Goal: Find specific page/section: Find specific page/section

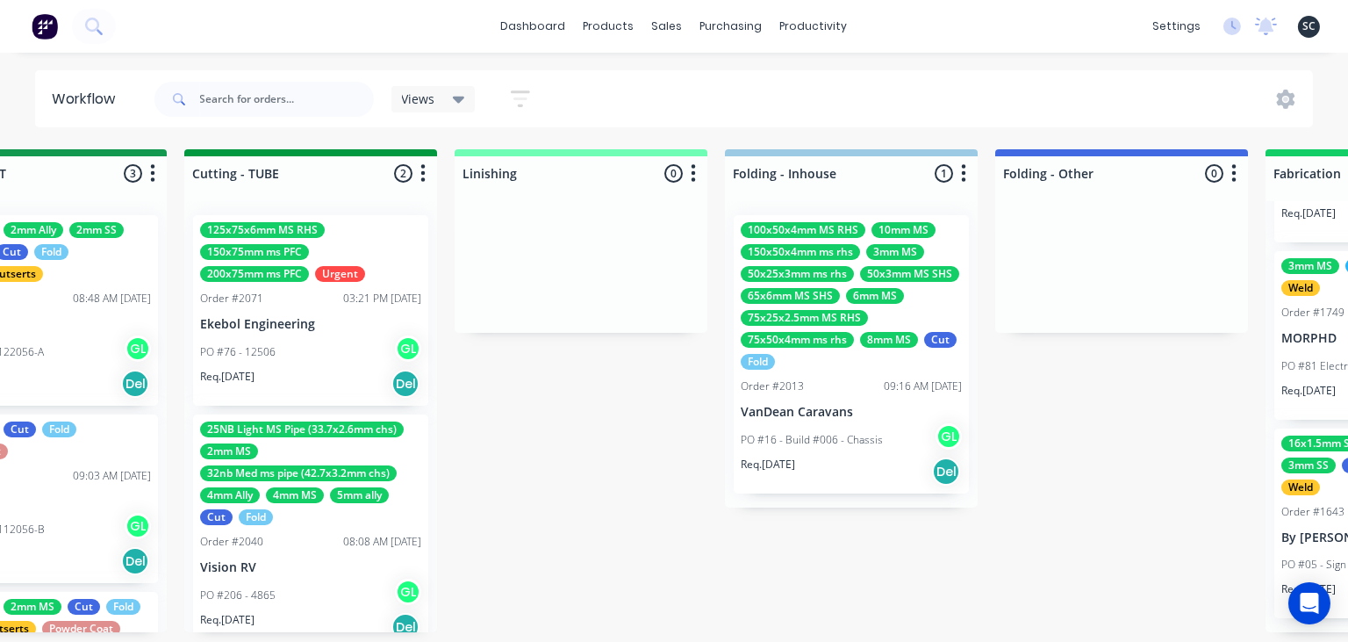
scroll to position [0, 3854]
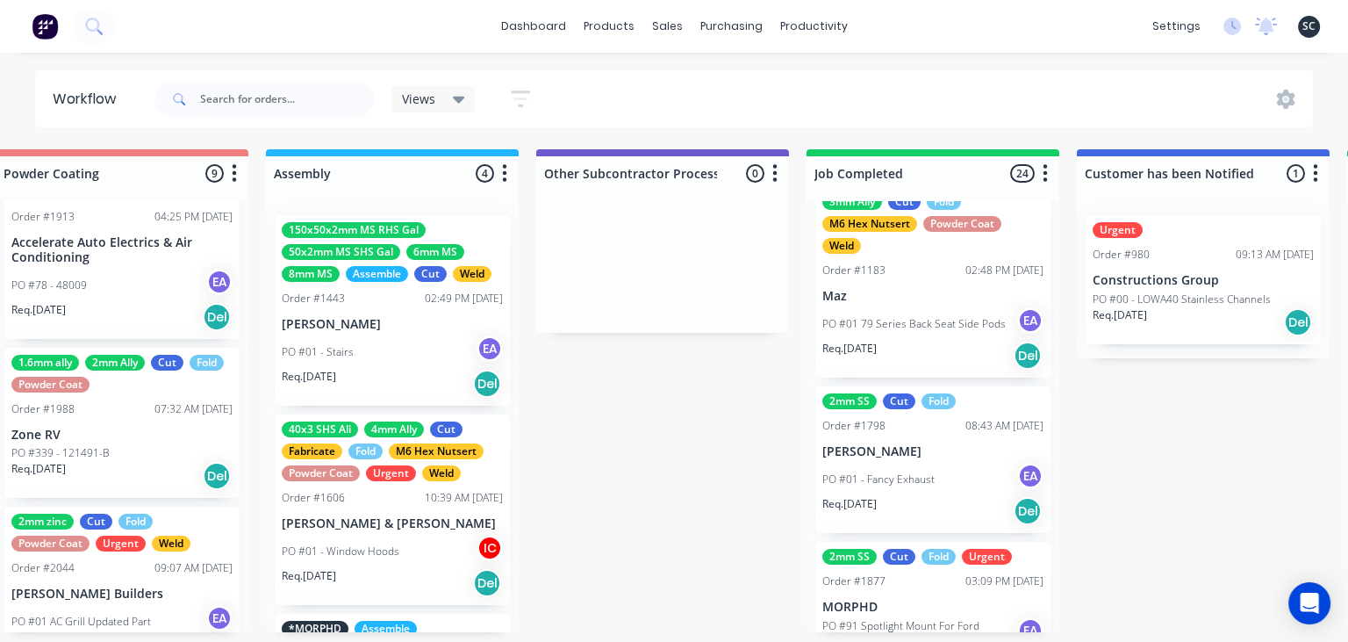
scroll to position [0, 0]
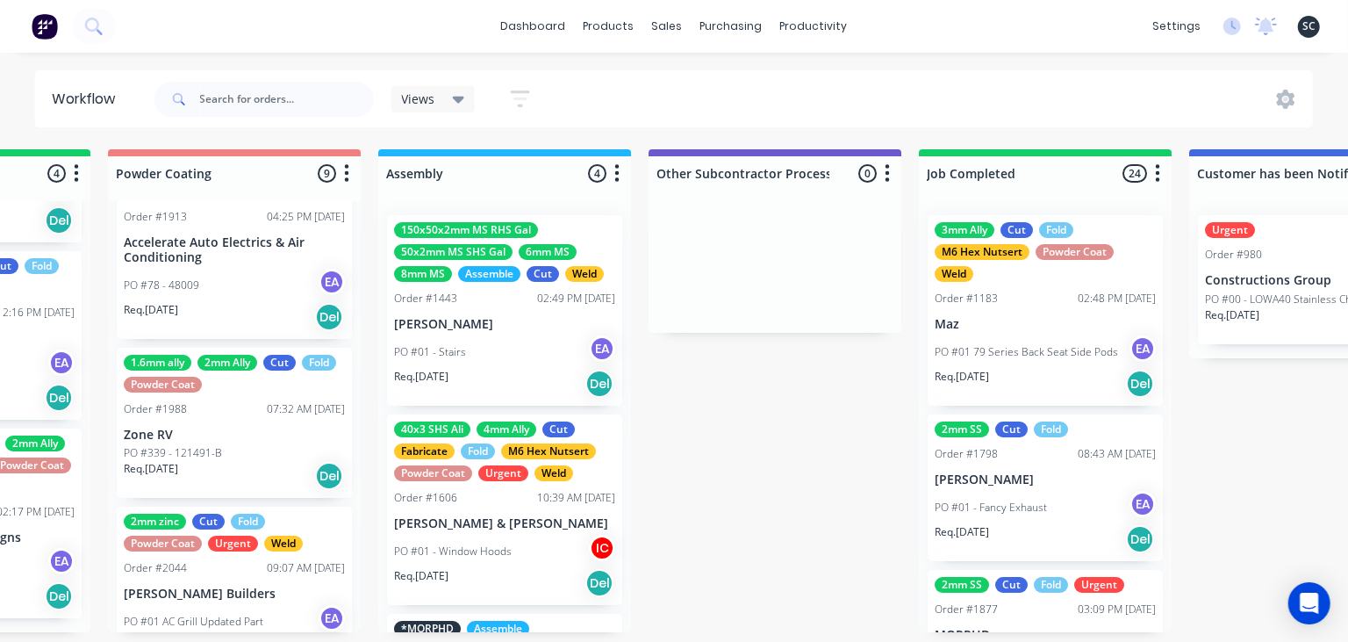
scroll to position [0, 4792]
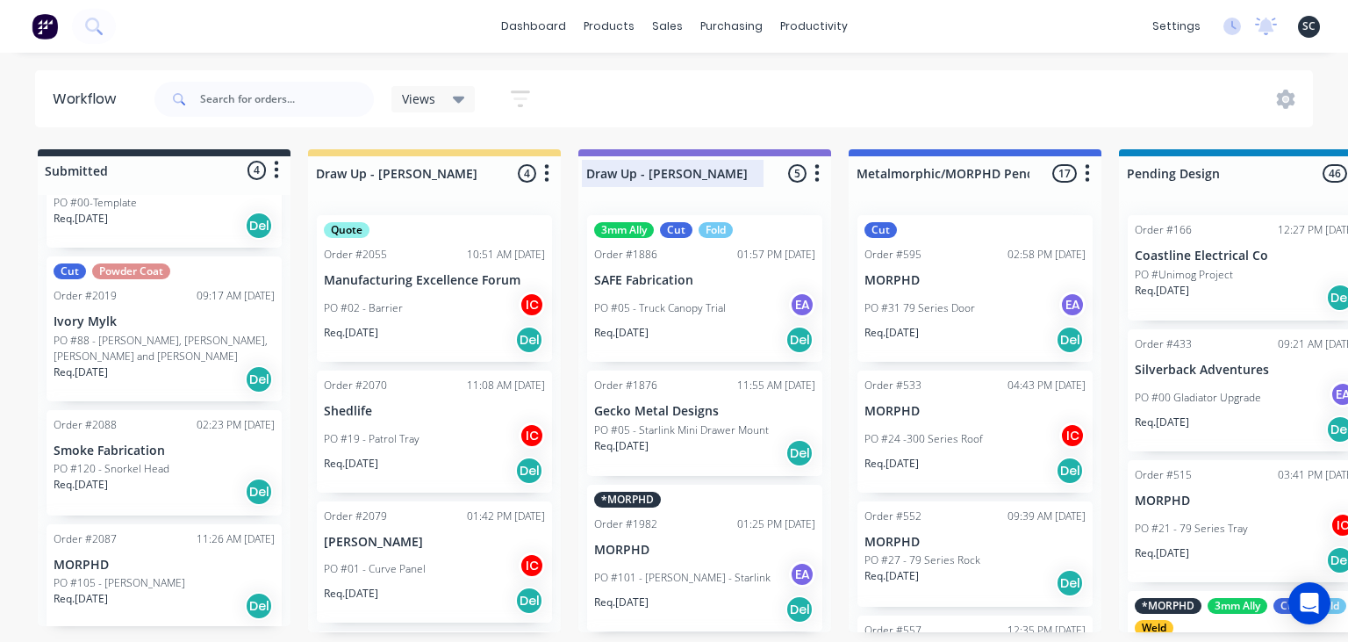
scroll to position [23245, 0]
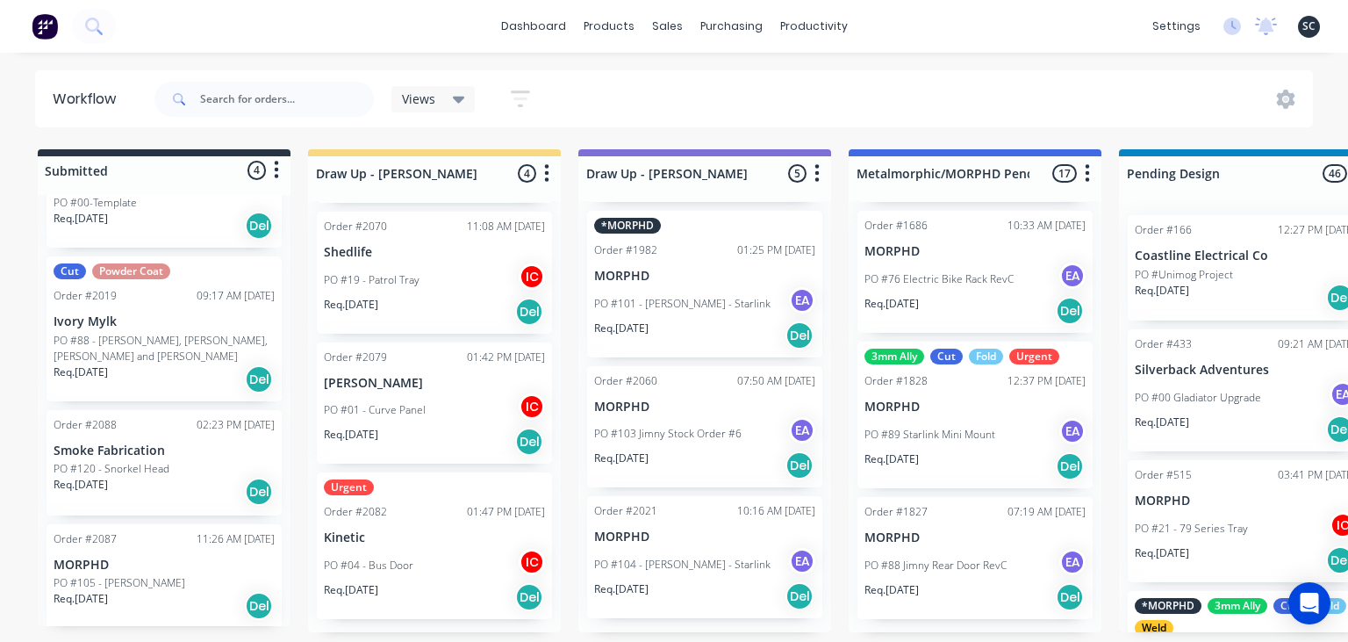
click at [857, 58] on div "dashboard products sales purchasing productivity dashboard products Product Cat…" at bounding box center [674, 268] width 1348 height 536
click at [844, 58] on div "dashboard products sales purchasing productivity dashboard products Product Cat…" at bounding box center [674, 268] width 1348 height 536
click at [1082, 59] on div "dashboard products sales purchasing productivity dashboard products Product Cat…" at bounding box center [674, 268] width 1348 height 536
click at [1080, 60] on div "dashboard products sales purchasing productivity dashboard products Product Cat…" at bounding box center [674, 268] width 1348 height 536
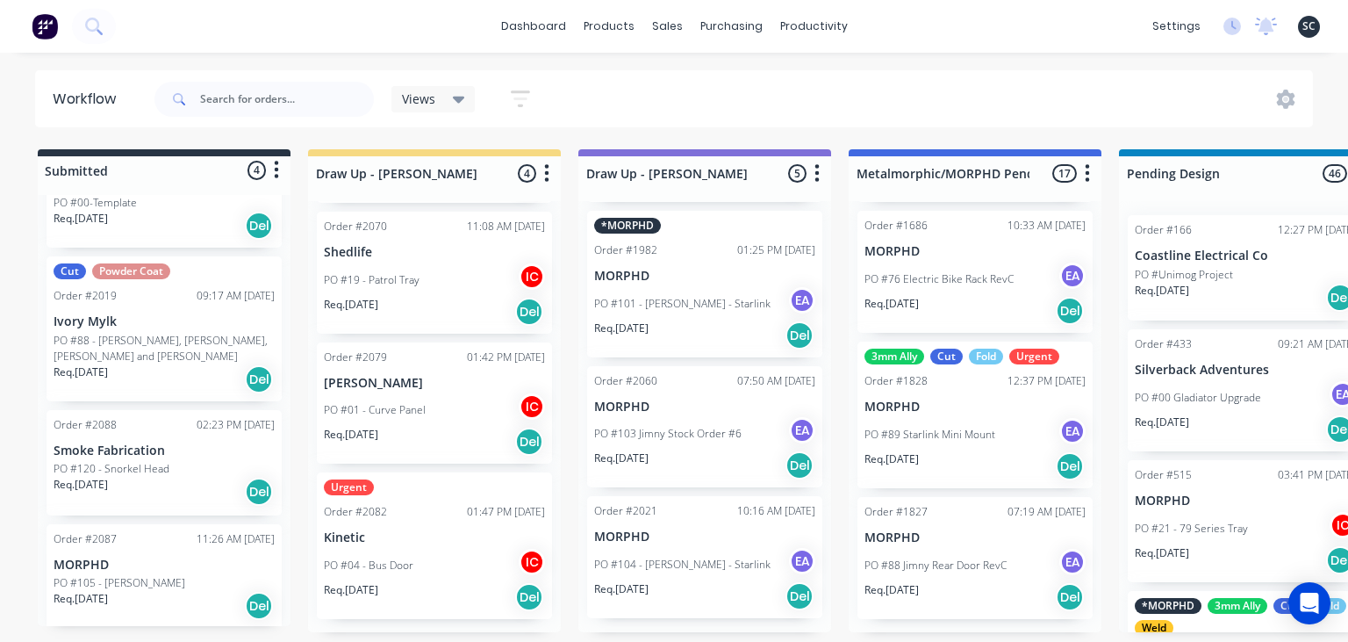
click at [1030, 59] on div "dashboard products sales purchasing productivity dashboard products Product Cat…" at bounding box center [674, 268] width 1348 height 536
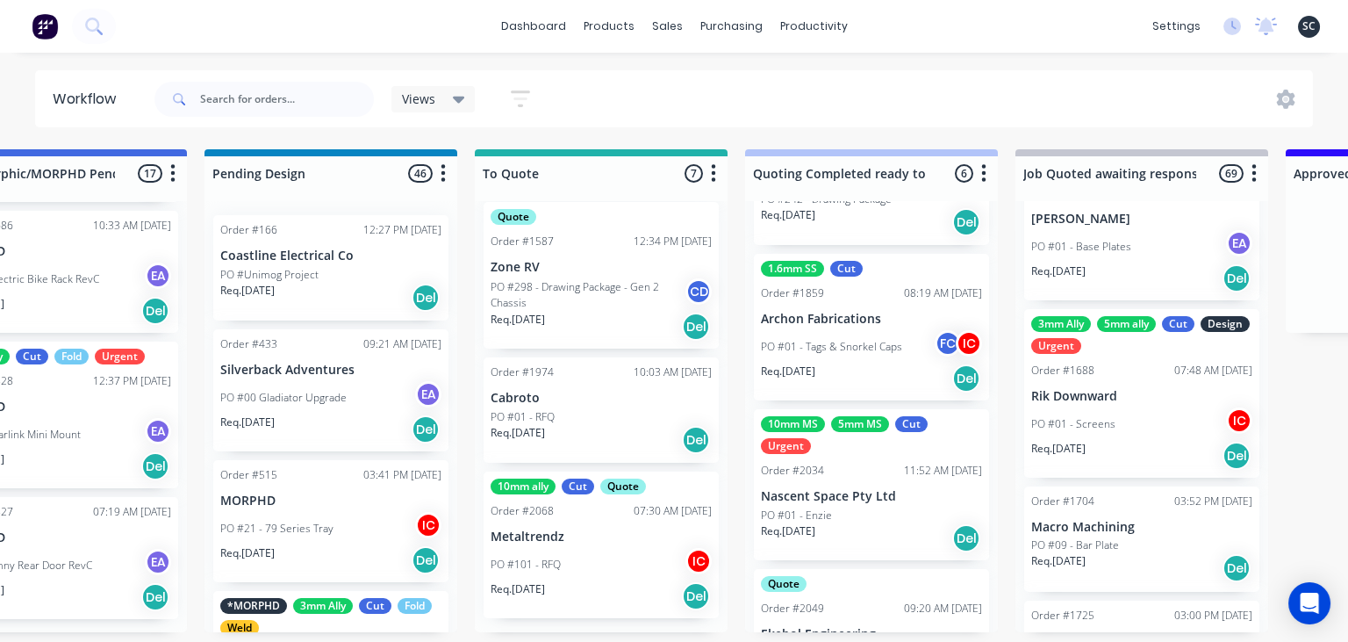
scroll to position [0, 0]
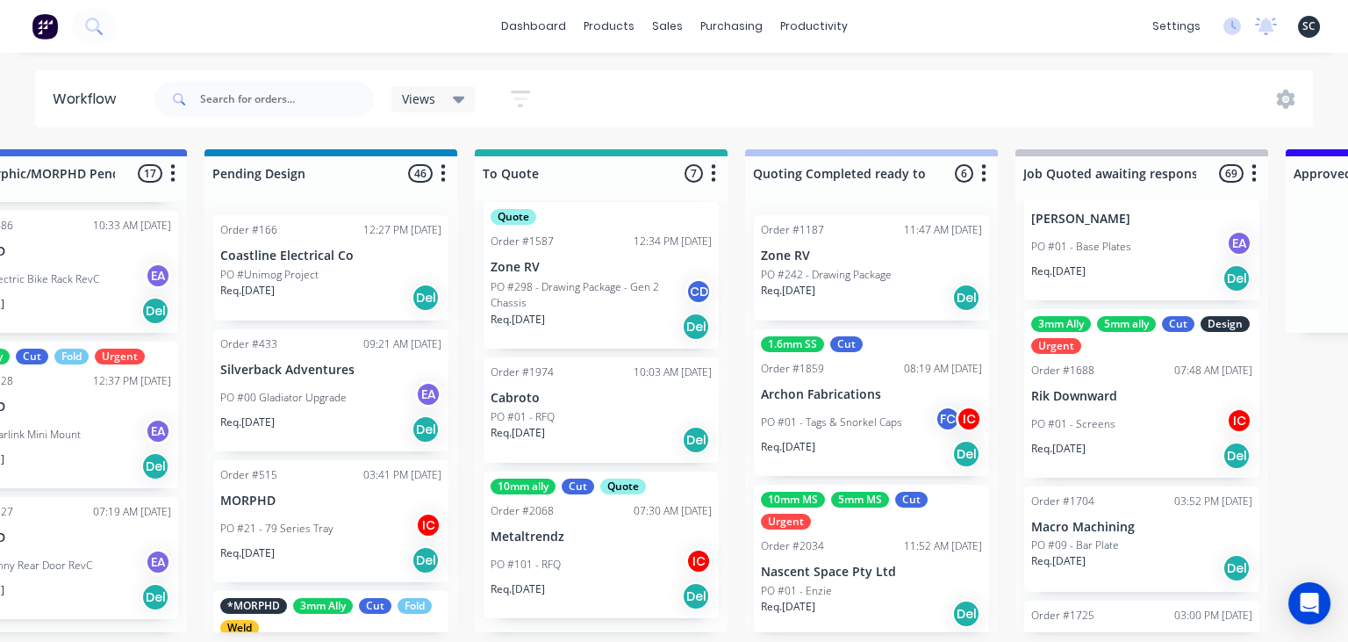
click at [805, 256] on p "Zone RV" at bounding box center [871, 255] width 221 height 15
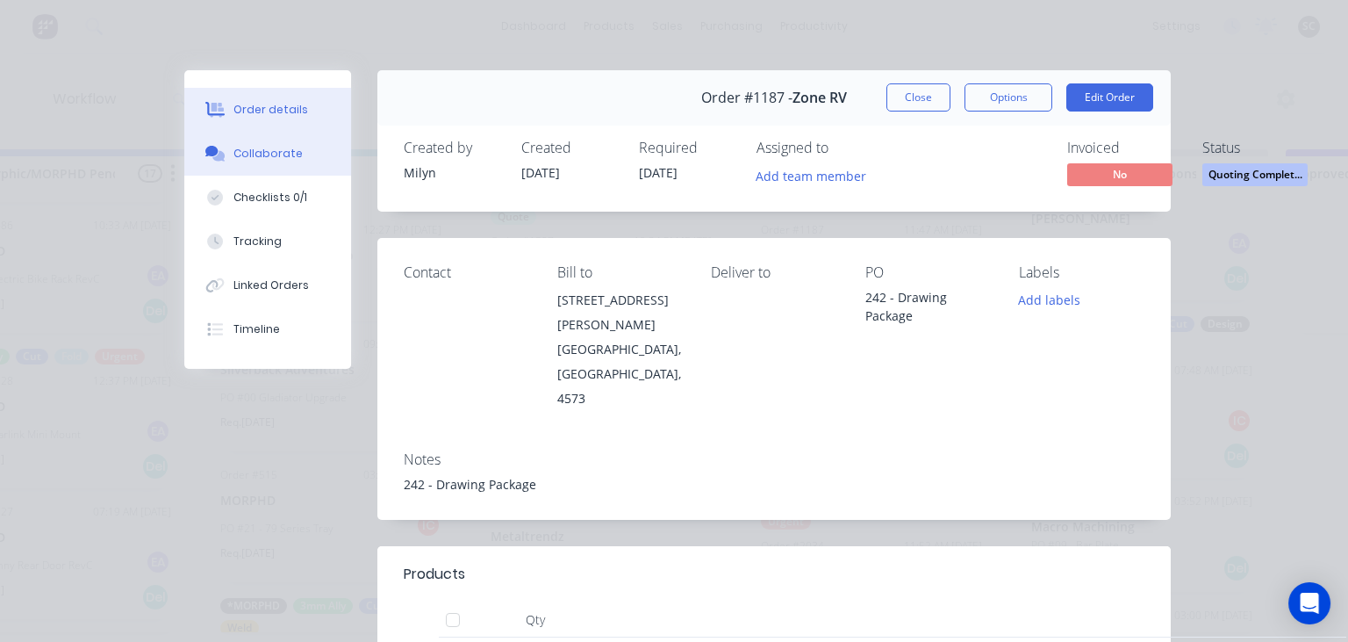
click at [248, 153] on div "Collaborate" at bounding box center [267, 154] width 69 height 16
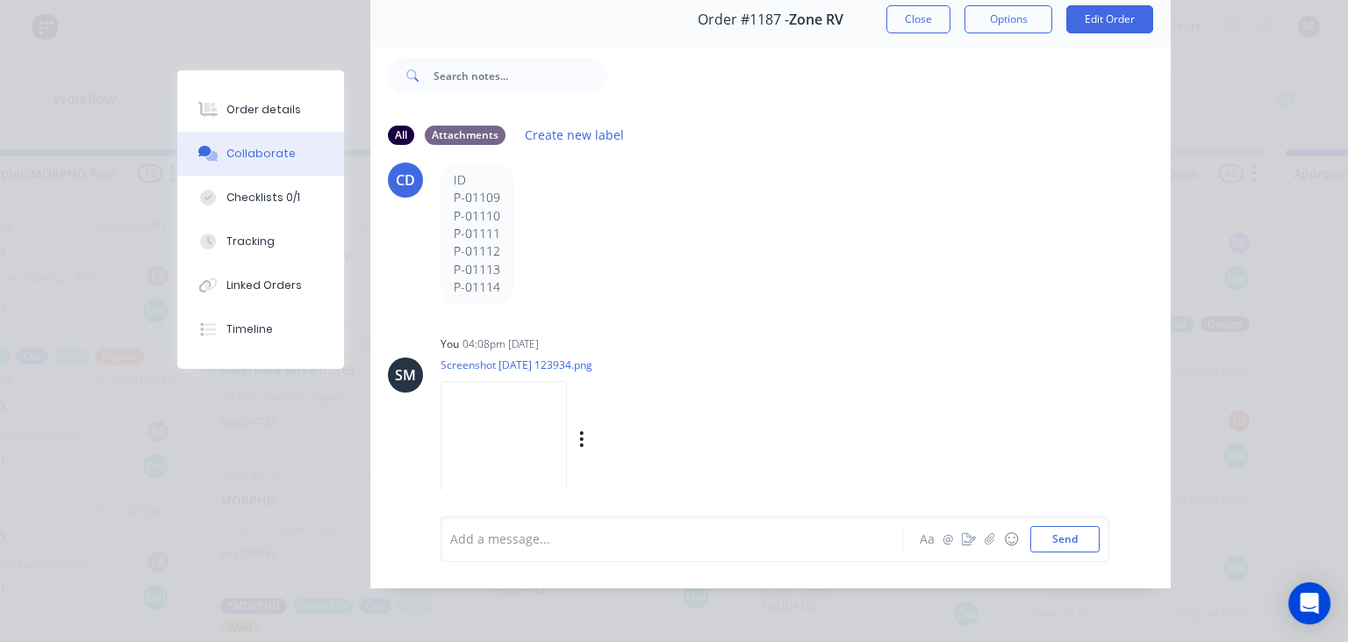
scroll to position [916, 0]
click at [541, 432] on img at bounding box center [504, 424] width 126 height 115
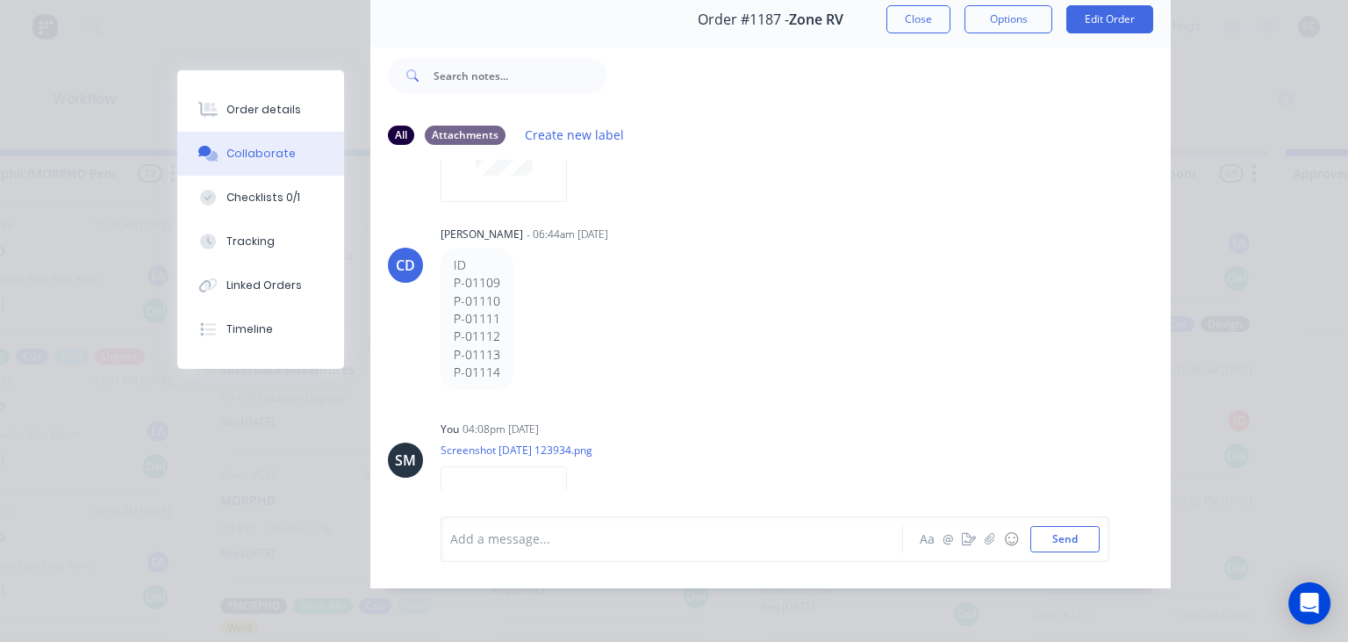
scroll to position [815, 0]
click at [915, 26] on button "Close" at bounding box center [918, 19] width 64 height 28
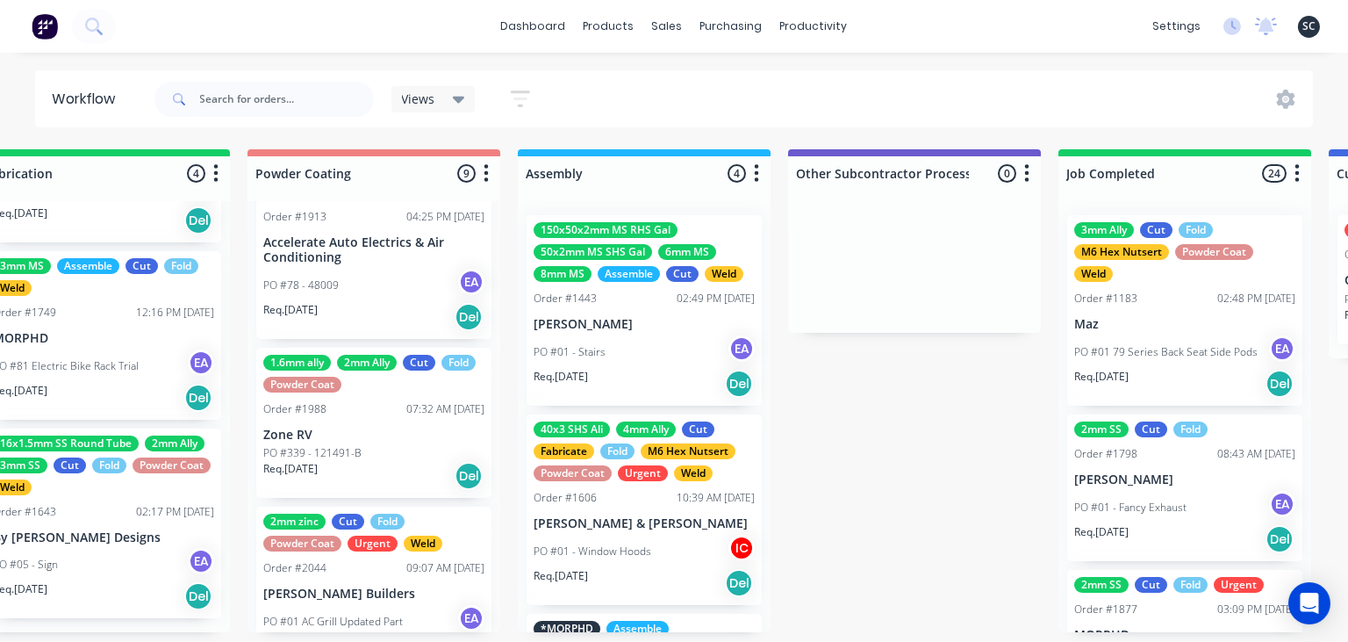
scroll to position [0, 4660]
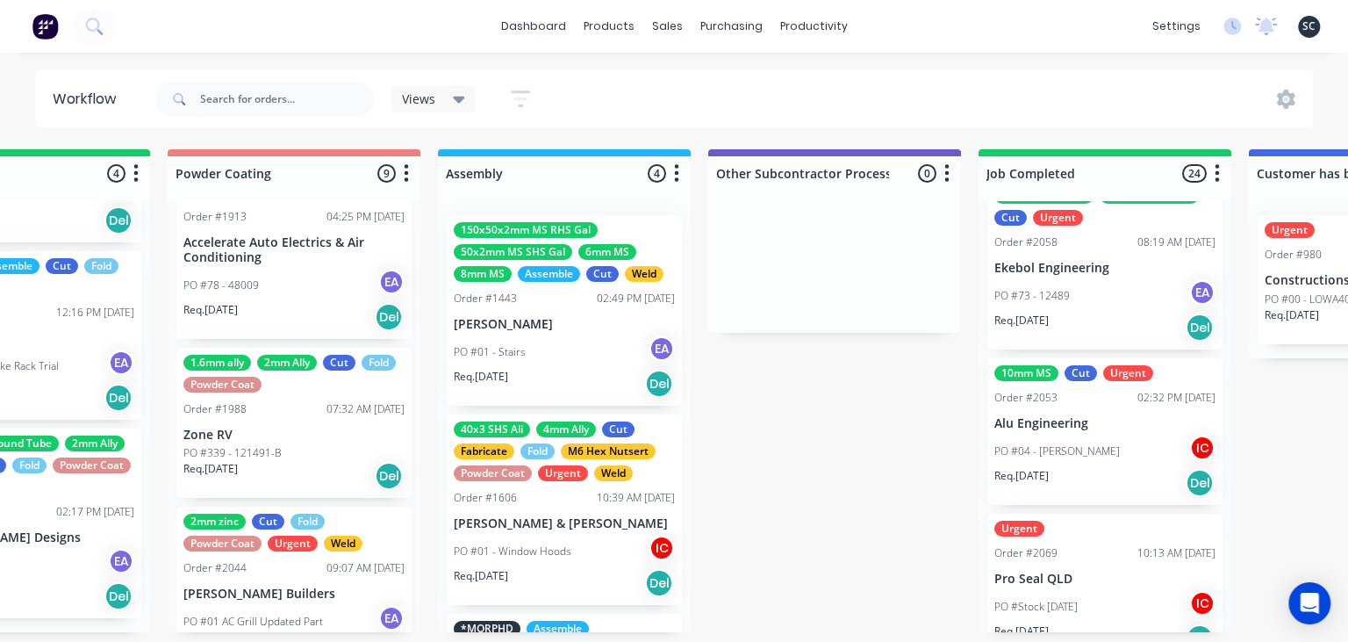
scroll to position [3718, 0]
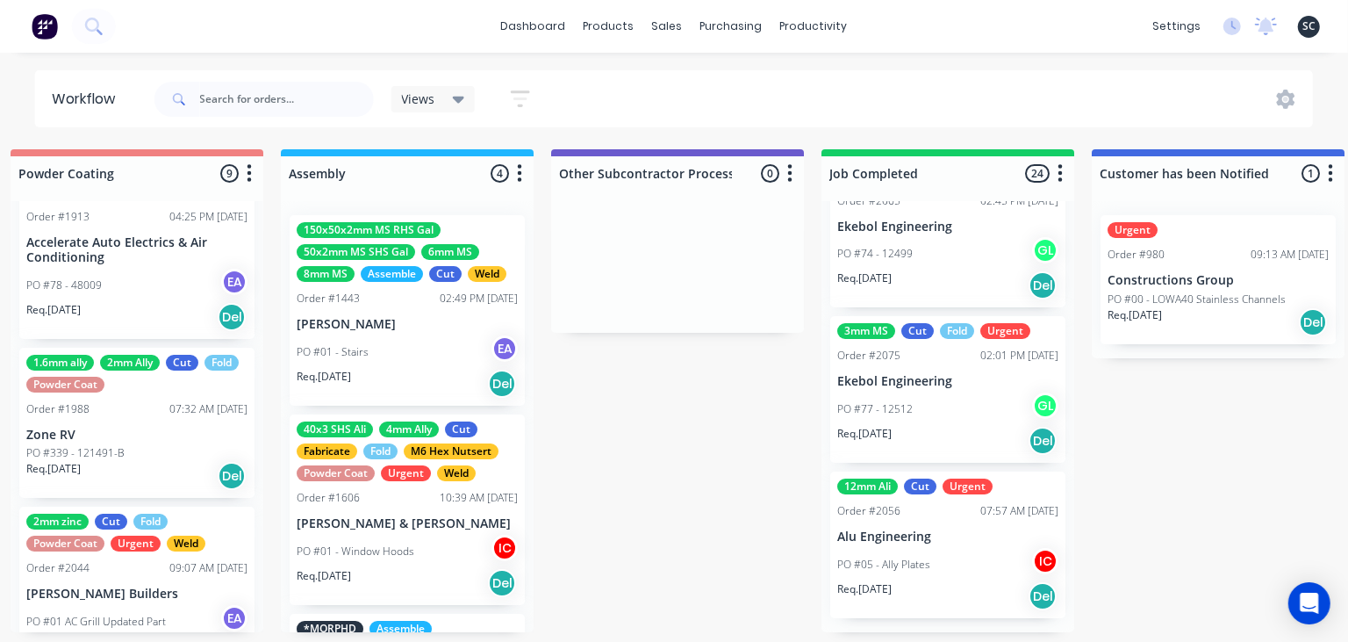
scroll to position [0, 4901]
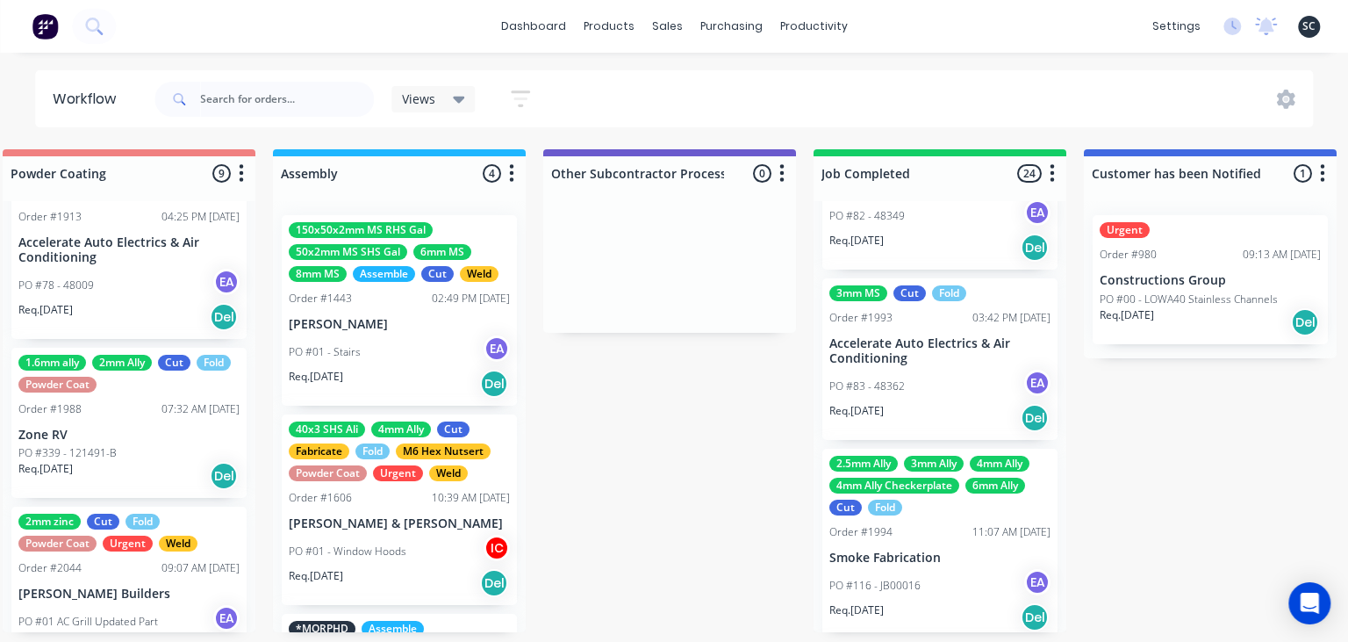
scroll to position [2766, 0]
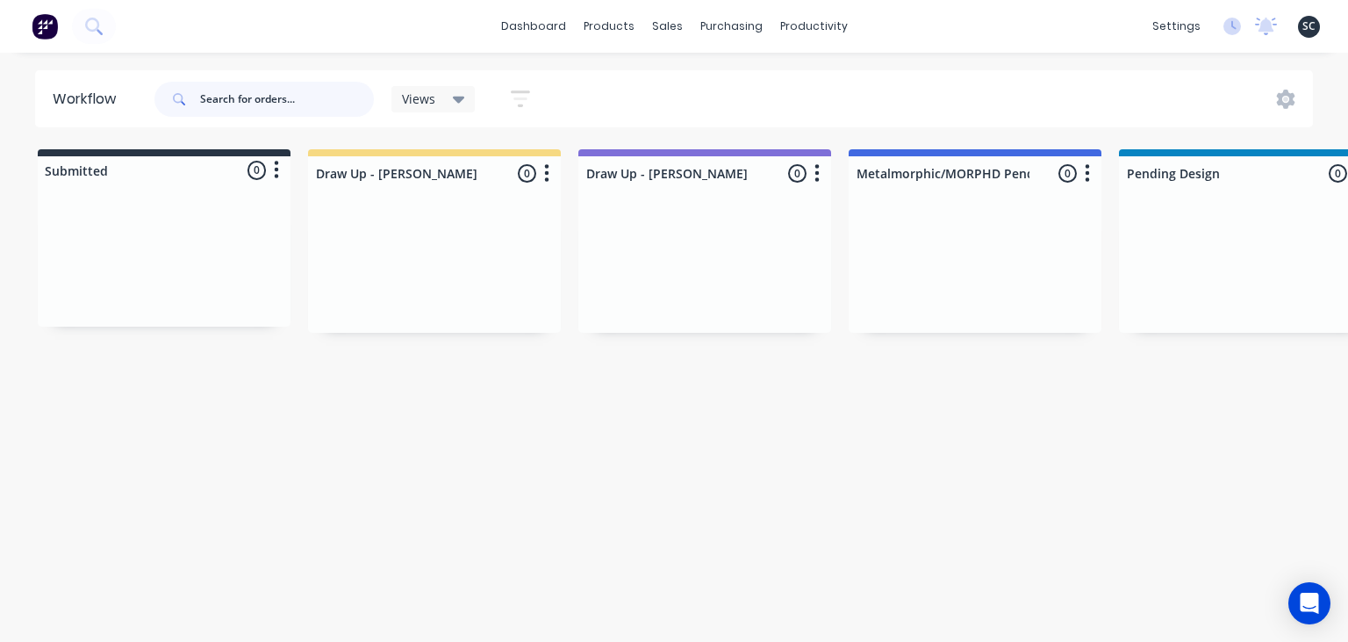
click at [258, 100] on input "text" at bounding box center [287, 99] width 174 height 35
click at [282, 97] on input "text" at bounding box center [287, 99] width 174 height 35
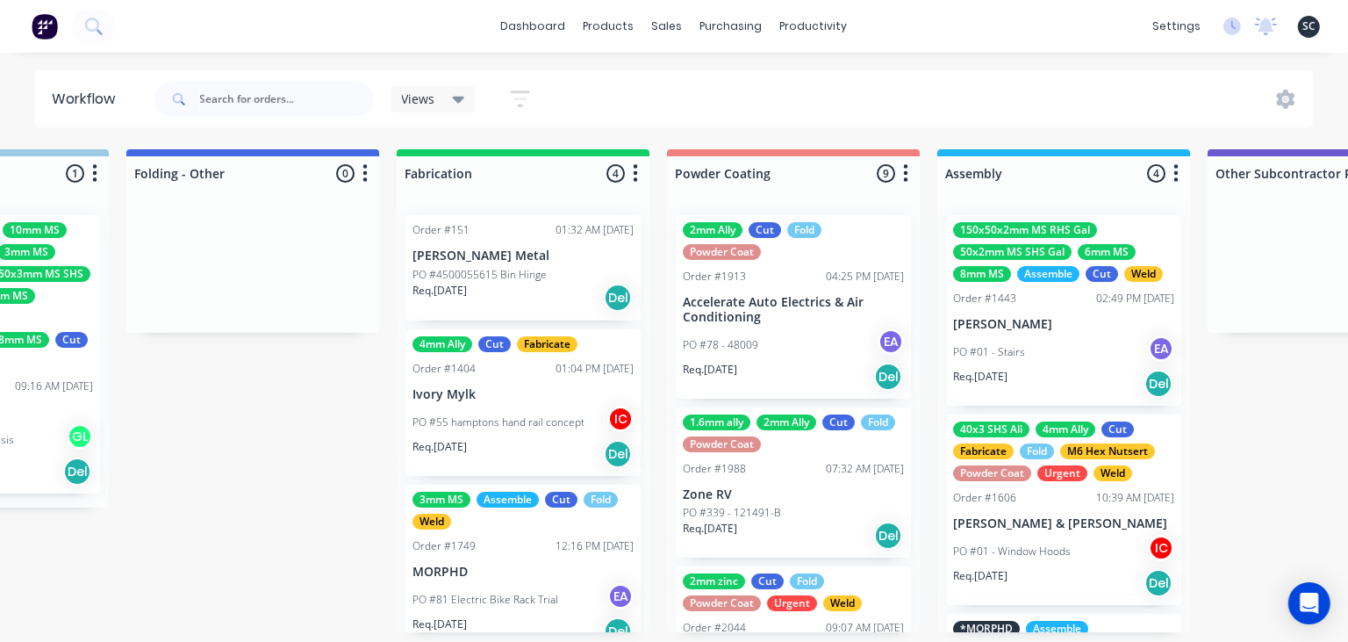
scroll to position [0, 4240]
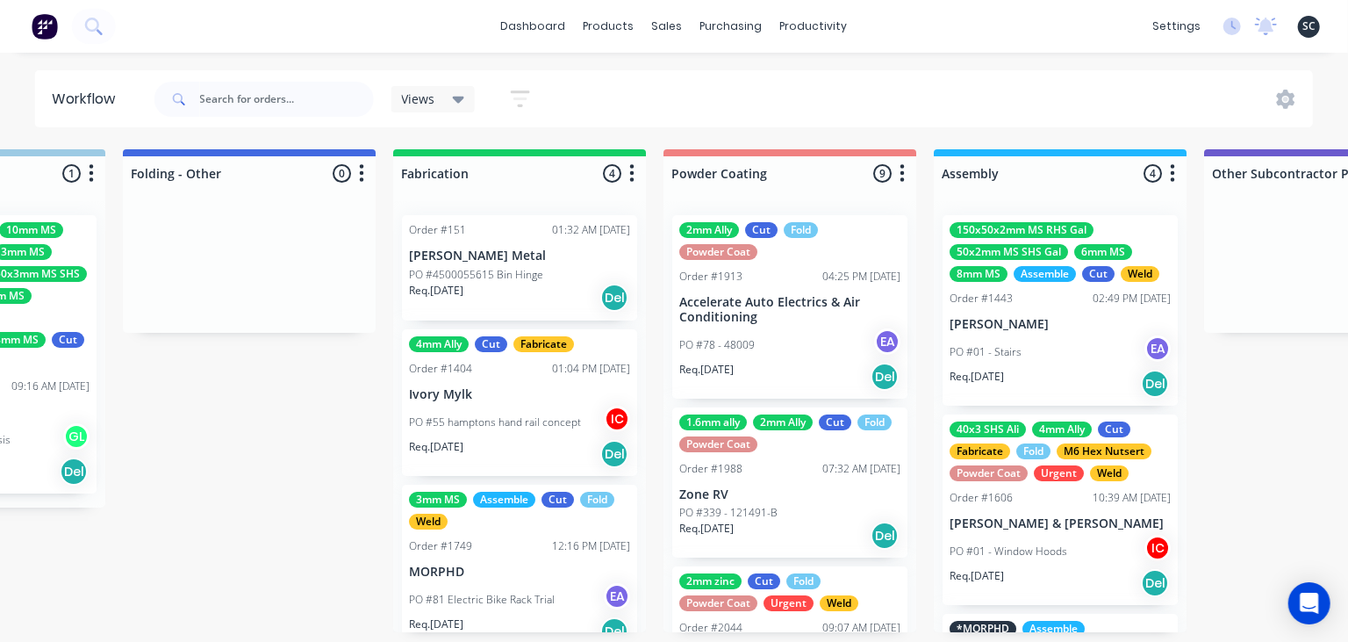
click at [955, 48] on div "dashboard products sales purchasing productivity dashboard products Product Cat…" at bounding box center [674, 26] width 1348 height 53
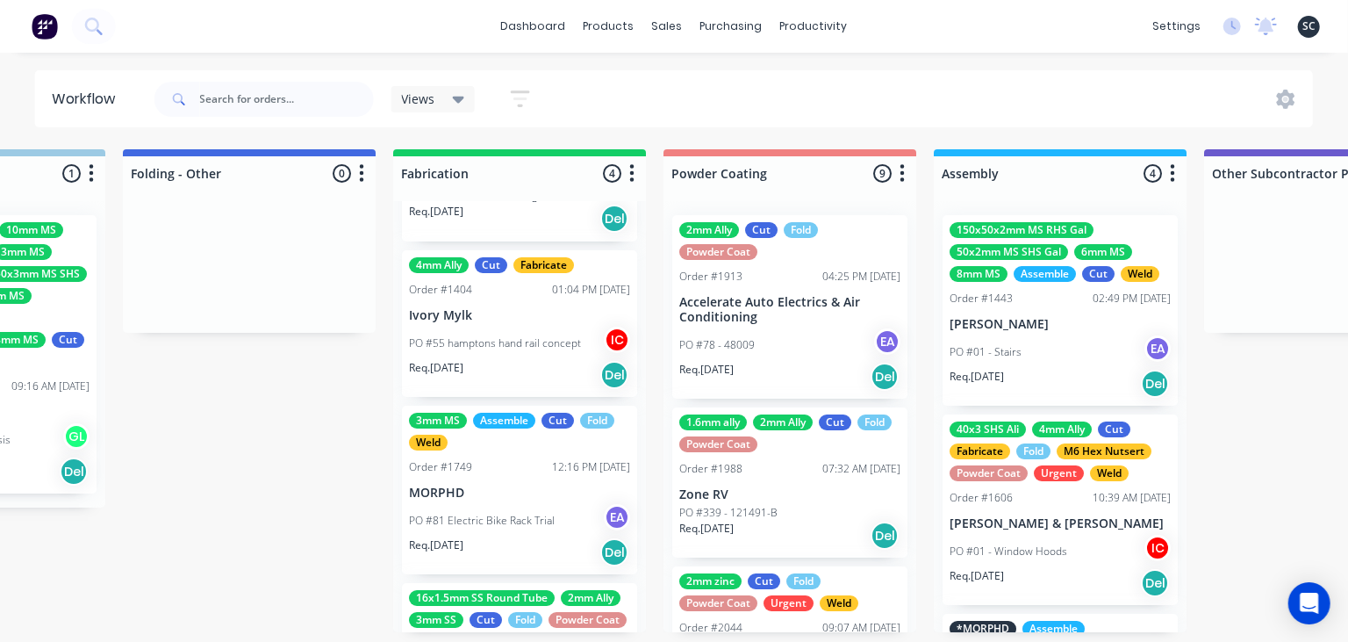
scroll to position [82, 0]
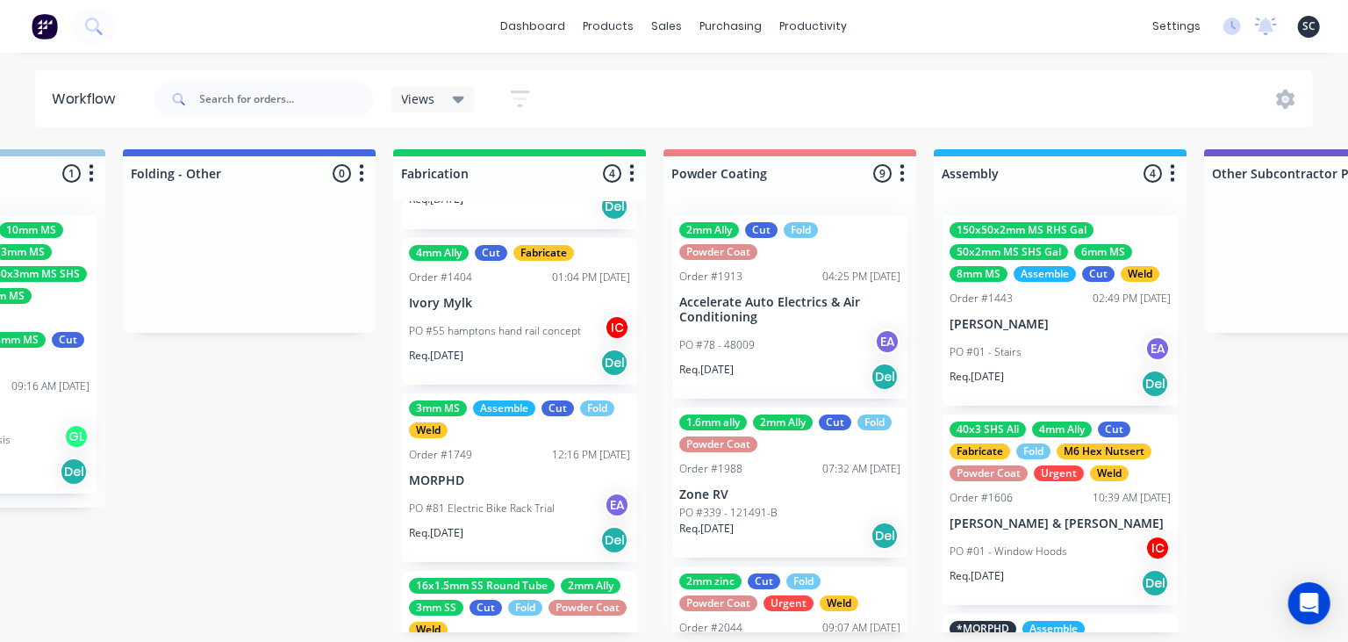
scroll to position [53, 0]
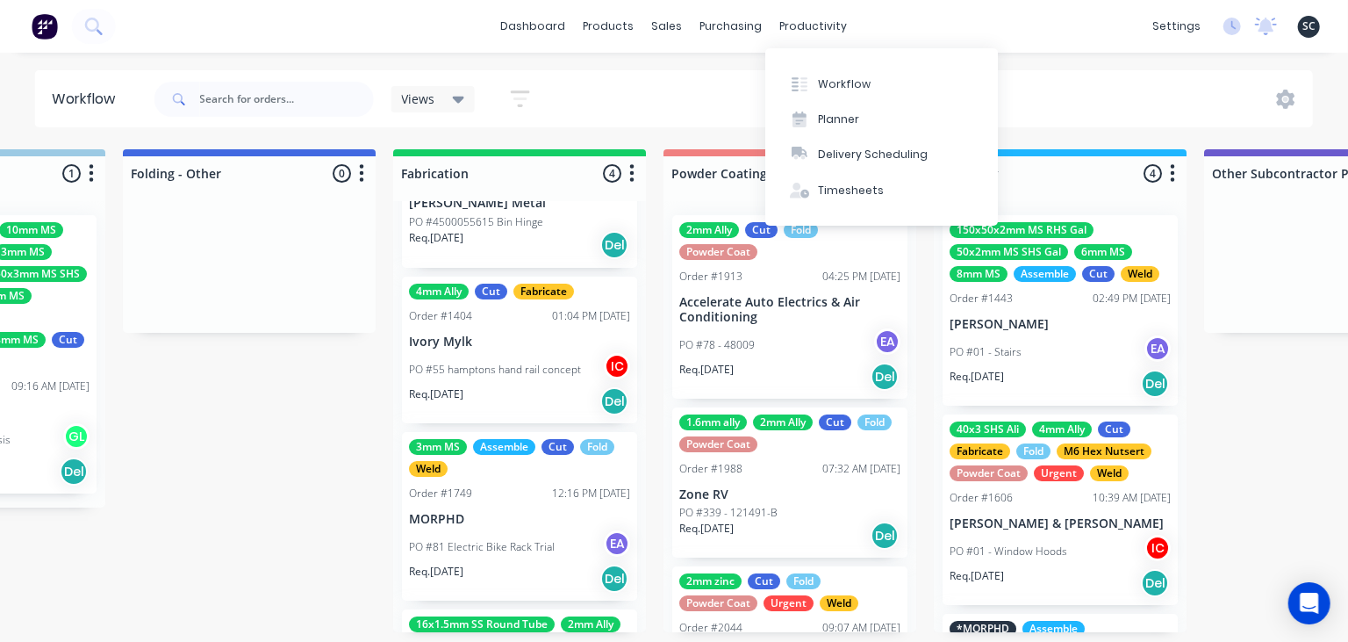
click at [916, 27] on div "dashboard products sales purchasing productivity dashboard products Product Cat…" at bounding box center [674, 26] width 1348 height 53
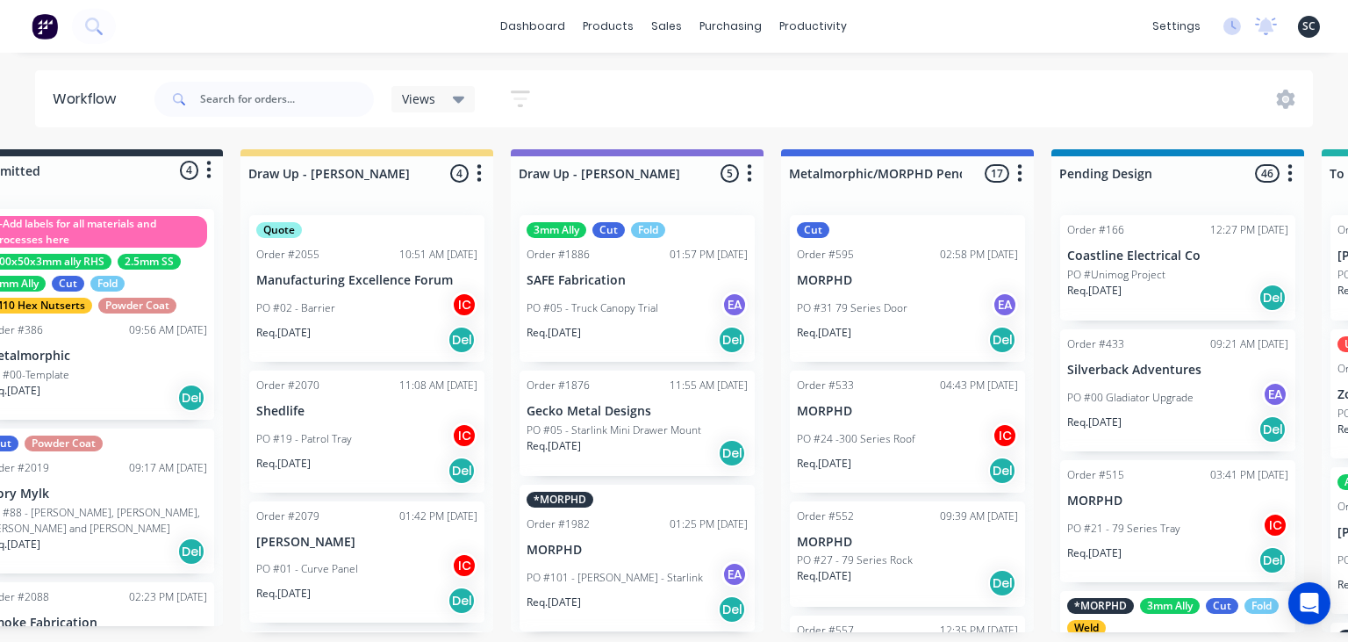
scroll to position [0, 0]
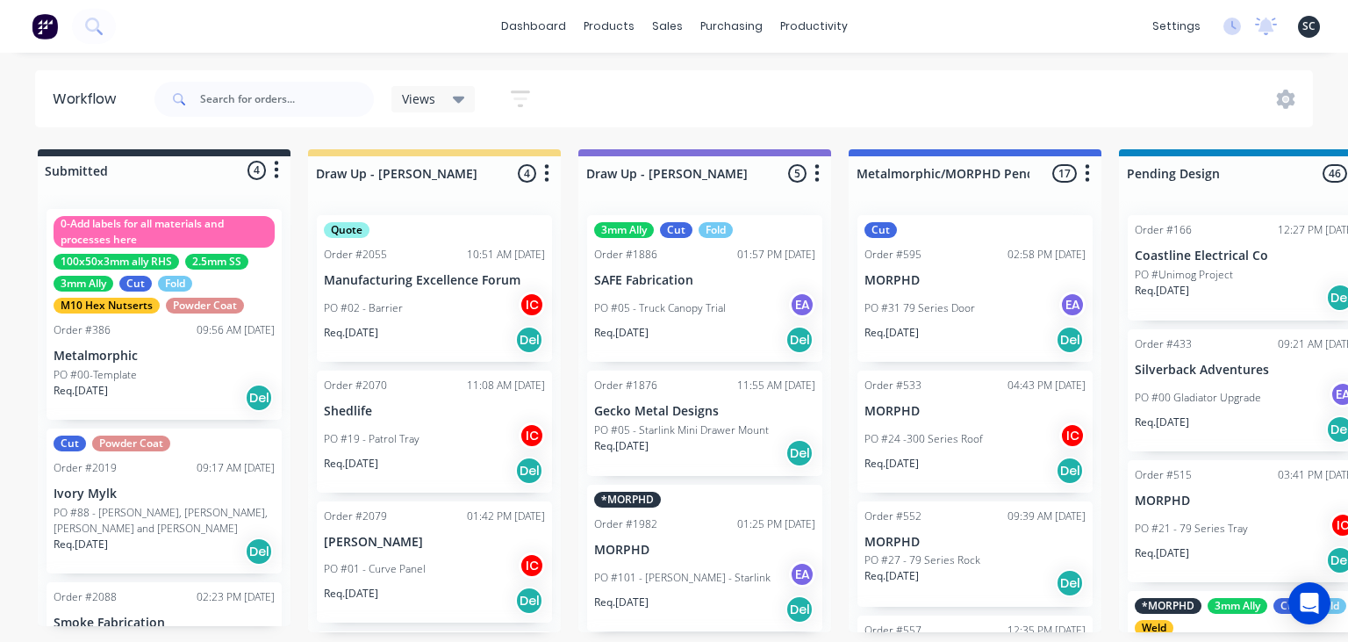
click at [843, 61] on div "dashboard products sales purchasing productivity dashboard products Product Cat…" at bounding box center [674, 268] width 1348 height 536
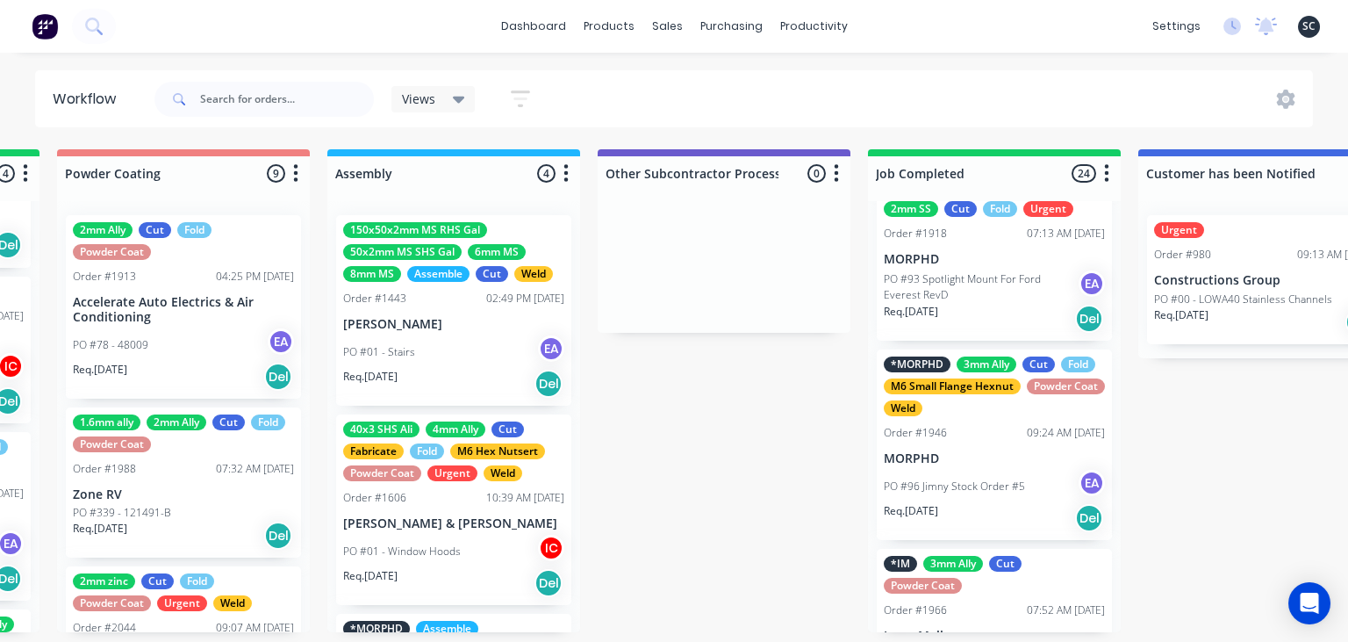
scroll to position [1112, 0]
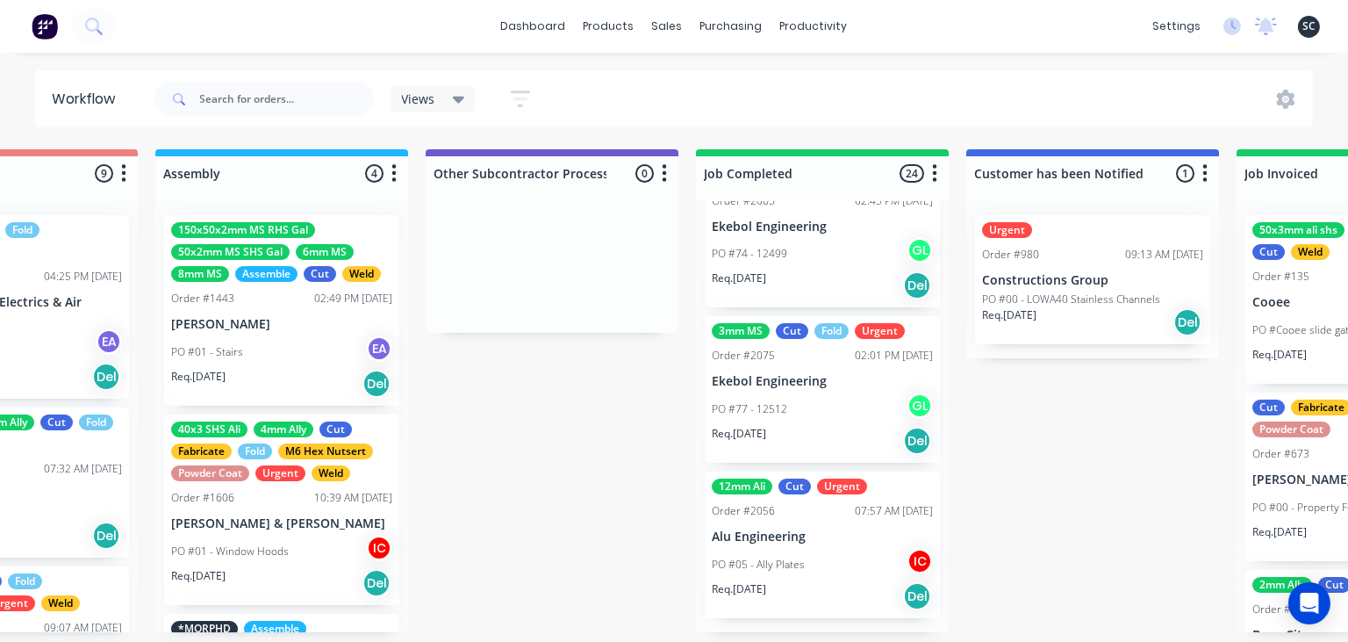
scroll to position [3718, 0]
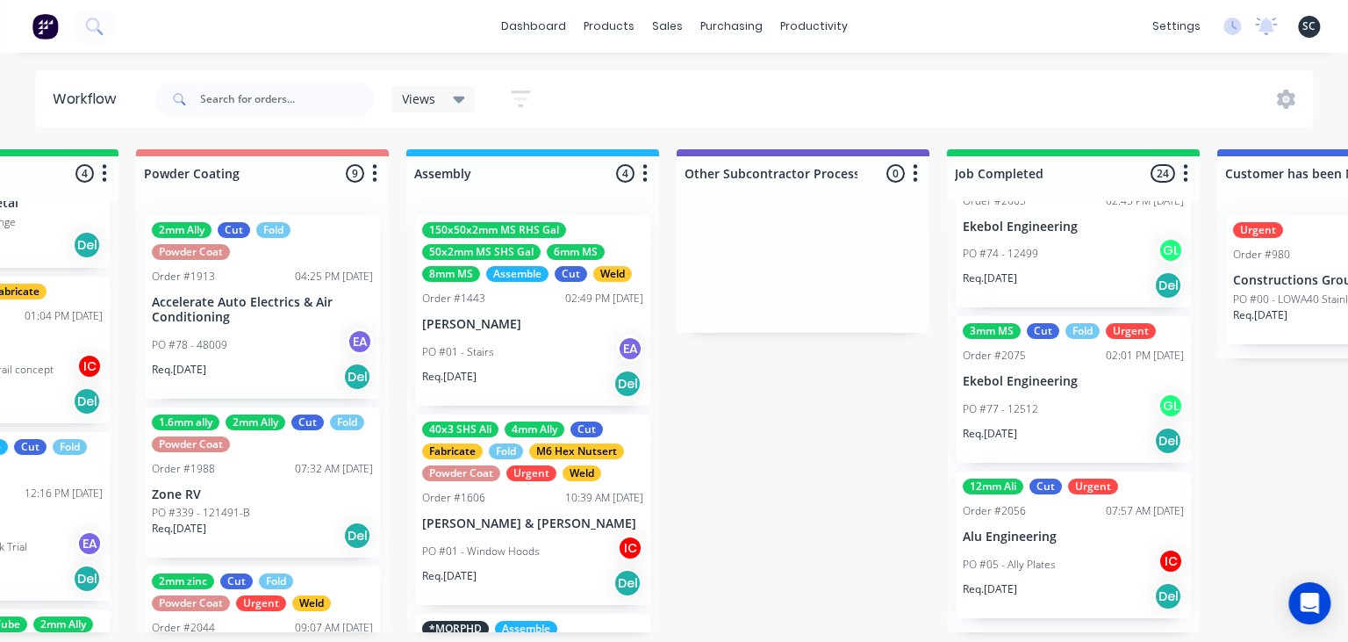
scroll to position [0, 4796]
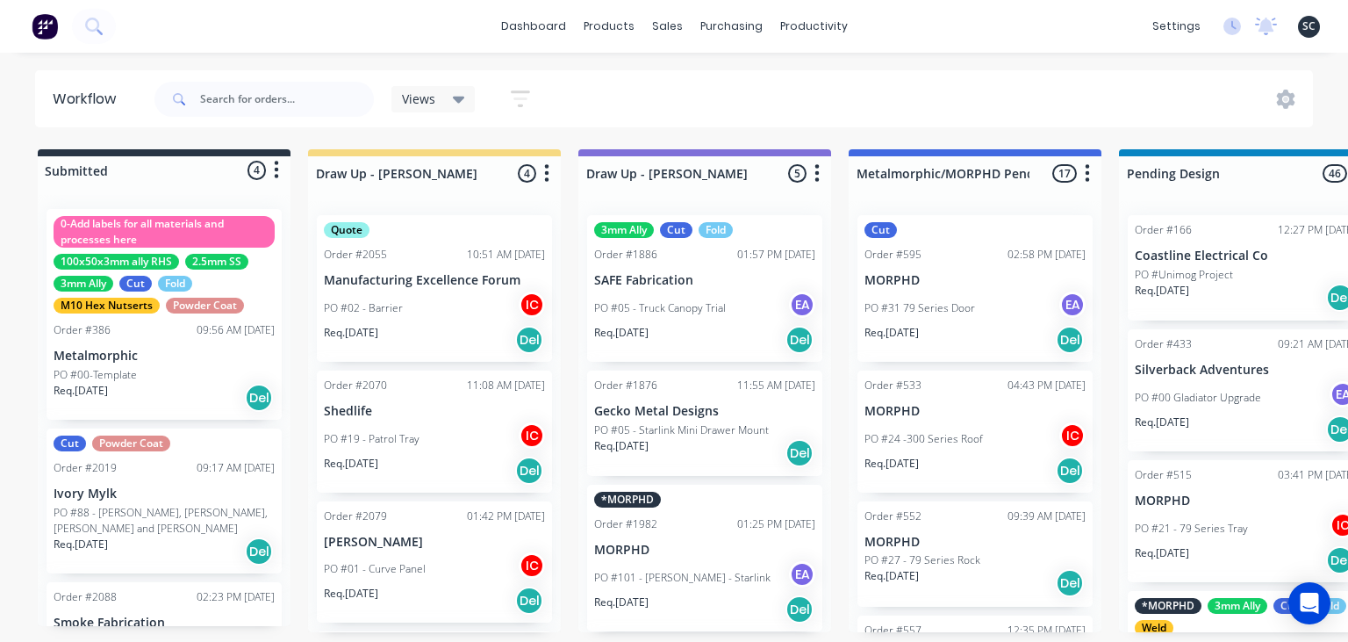
scroll to position [172, 0]
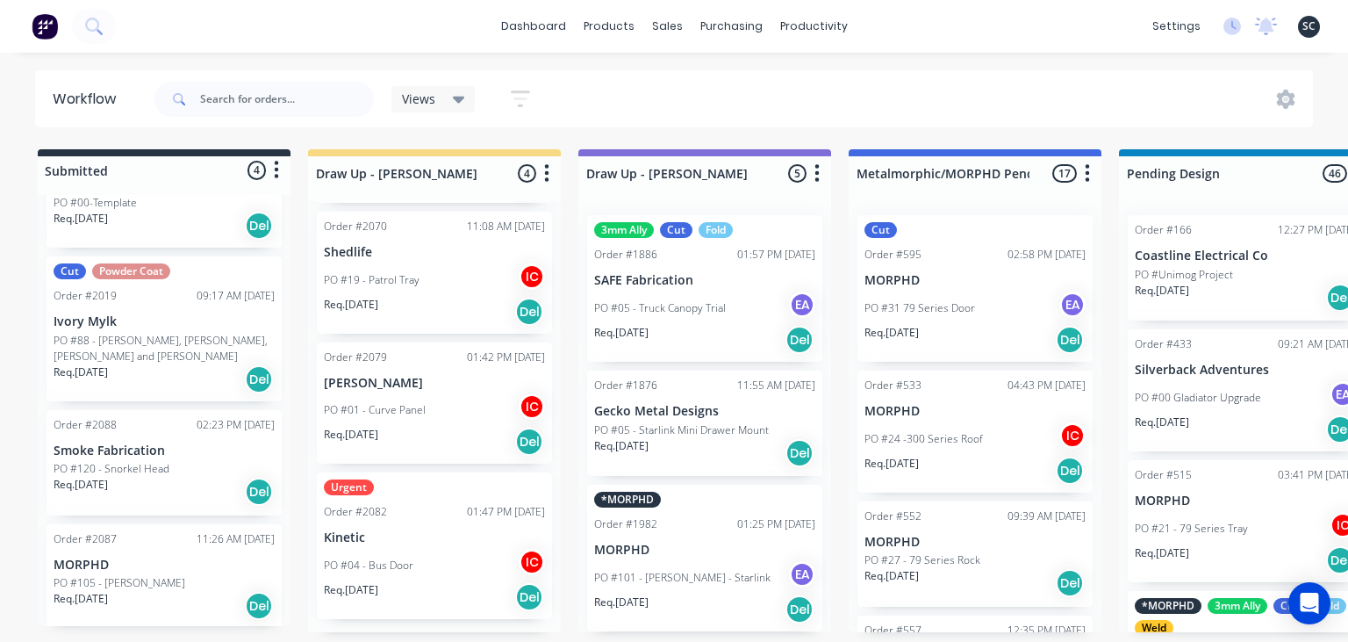
scroll to position [274, 0]
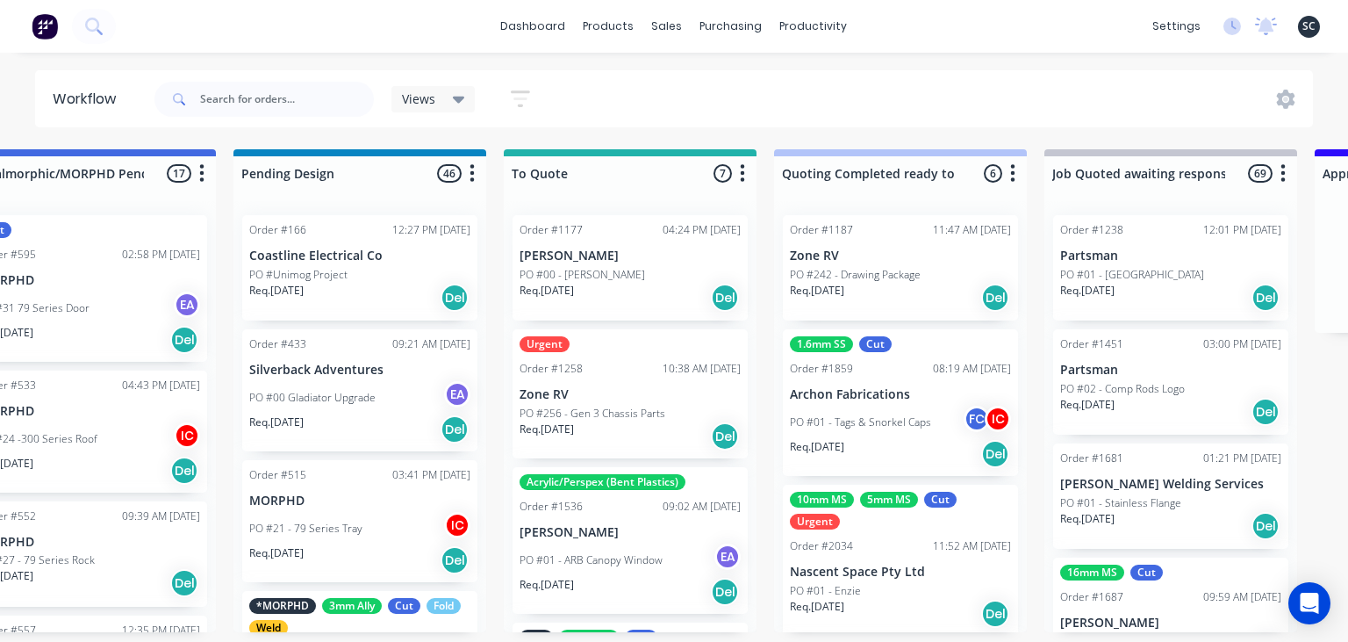
scroll to position [0, 911]
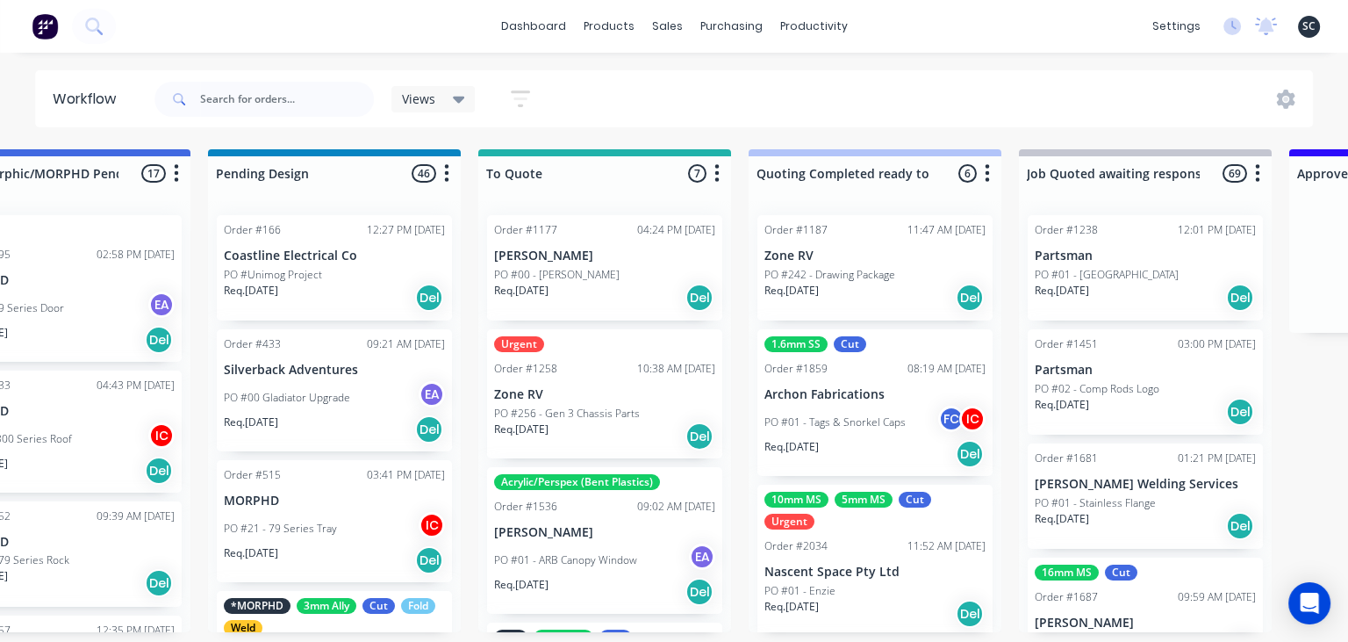
click at [865, 264] on div "Order #1187 11:47 AM [DATE] Zone RV PO #242 - Drawing Package Req. [DATE] Del" at bounding box center [874, 267] width 235 height 105
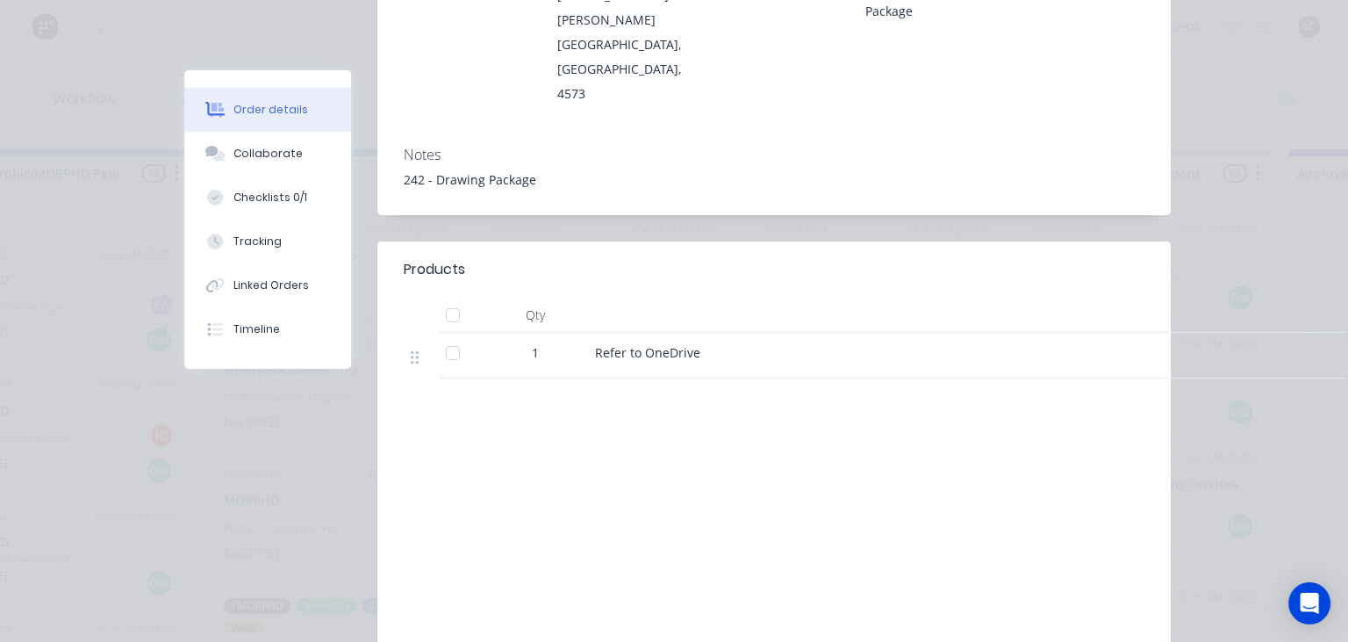
scroll to position [359, 0]
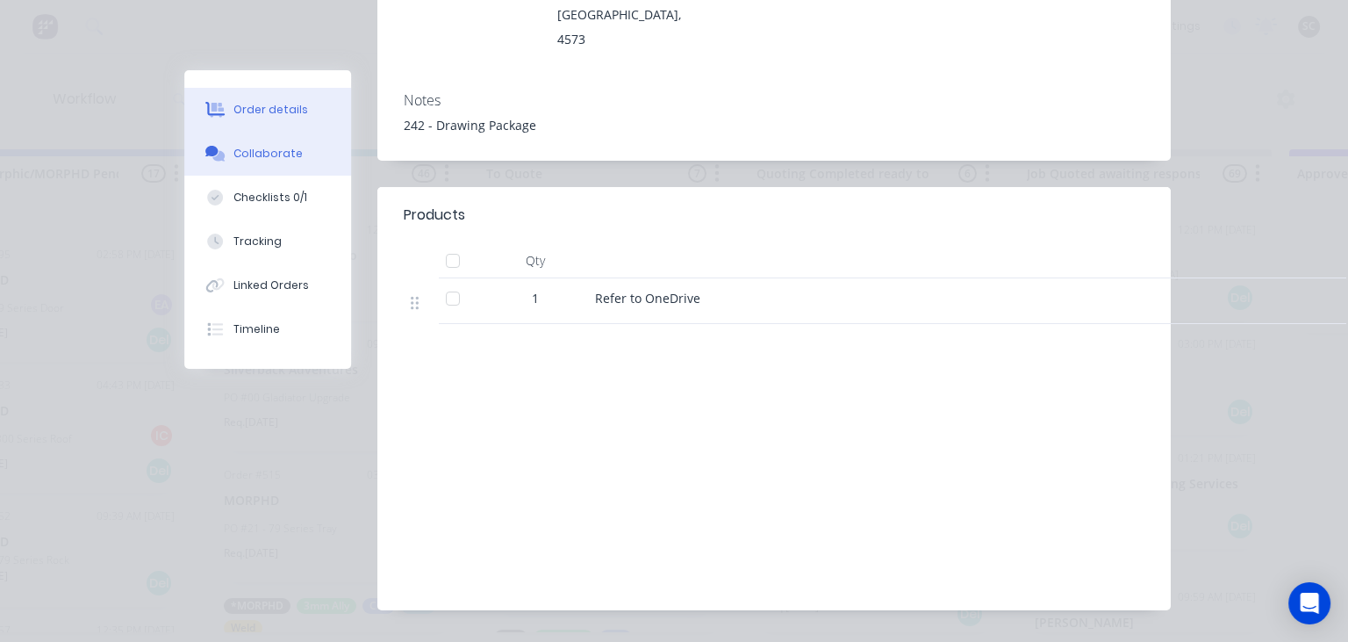
click at [274, 147] on div "Collaborate" at bounding box center [267, 154] width 69 height 16
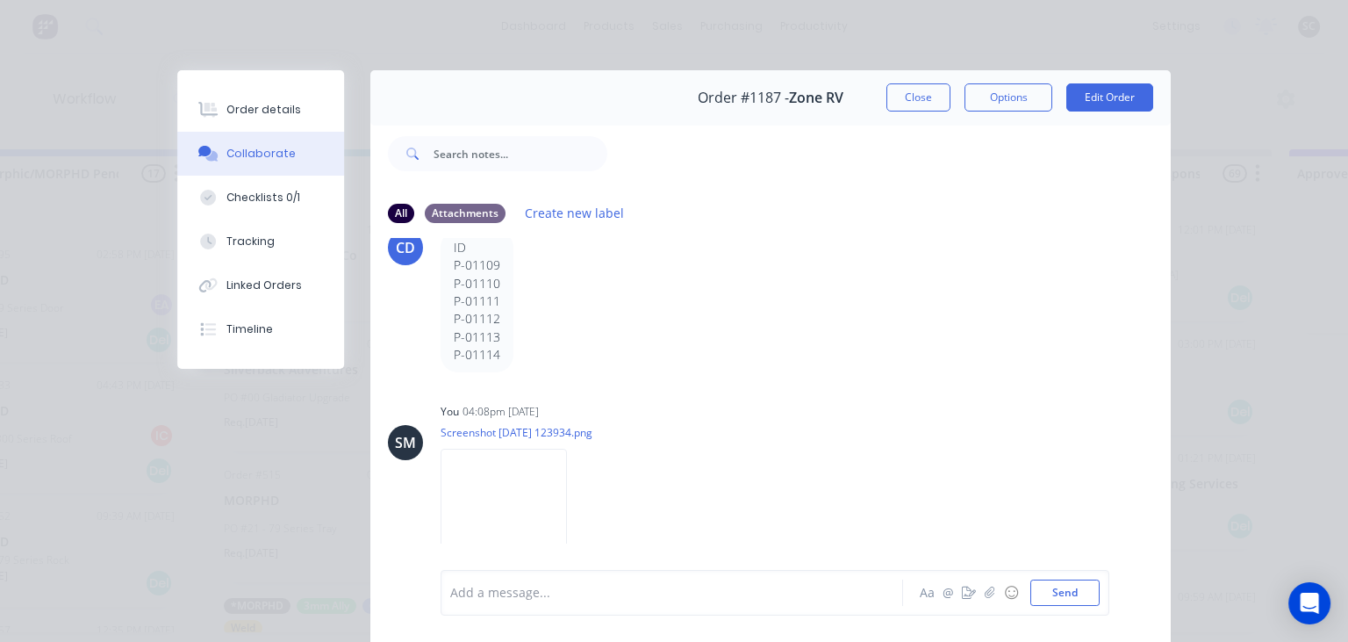
scroll to position [916, 0]
click at [567, 471] on img at bounding box center [504, 502] width 126 height 115
click at [914, 105] on button "Close" at bounding box center [918, 97] width 64 height 28
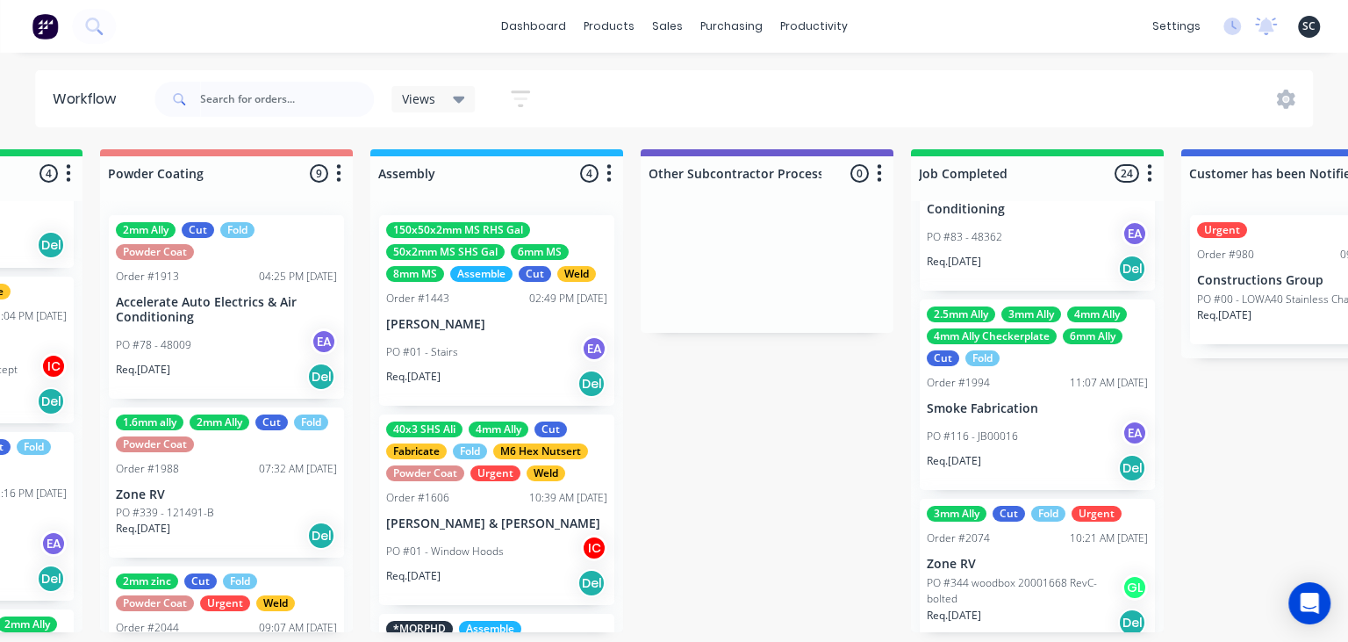
scroll to position [2504, 0]
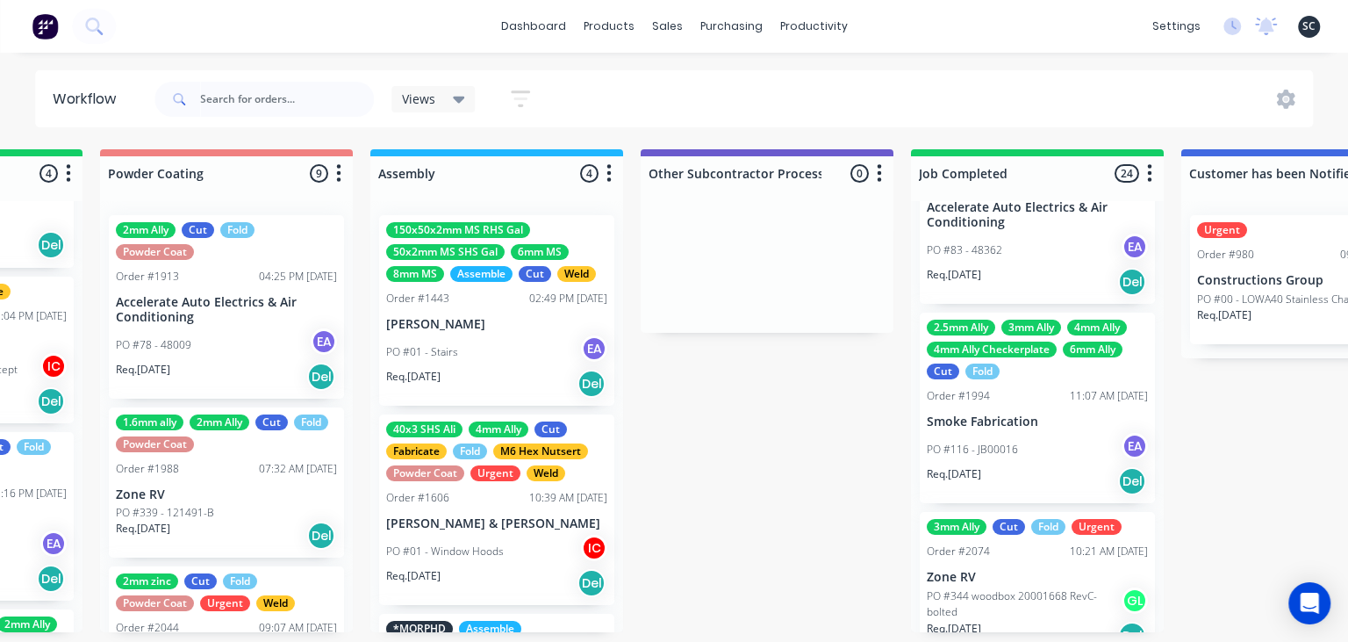
click at [1051, 437] on div "PO #116 - JB00016 EA" at bounding box center [1037, 449] width 221 height 33
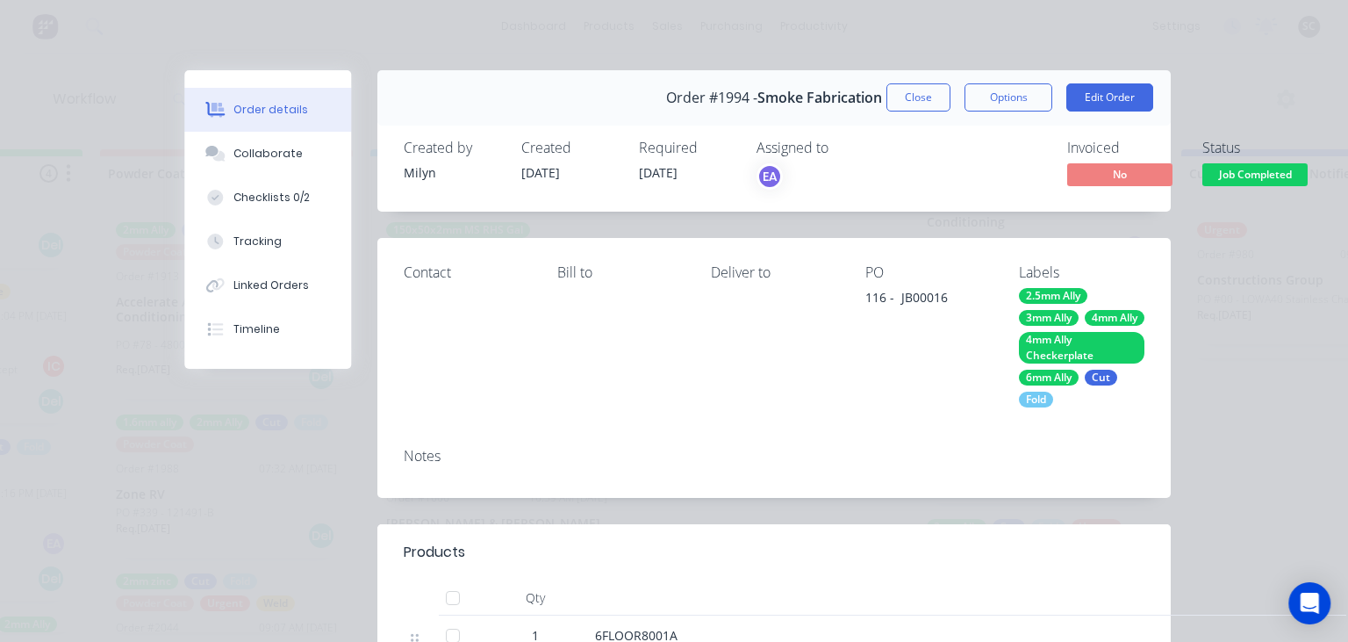
scroll to position [303, 0]
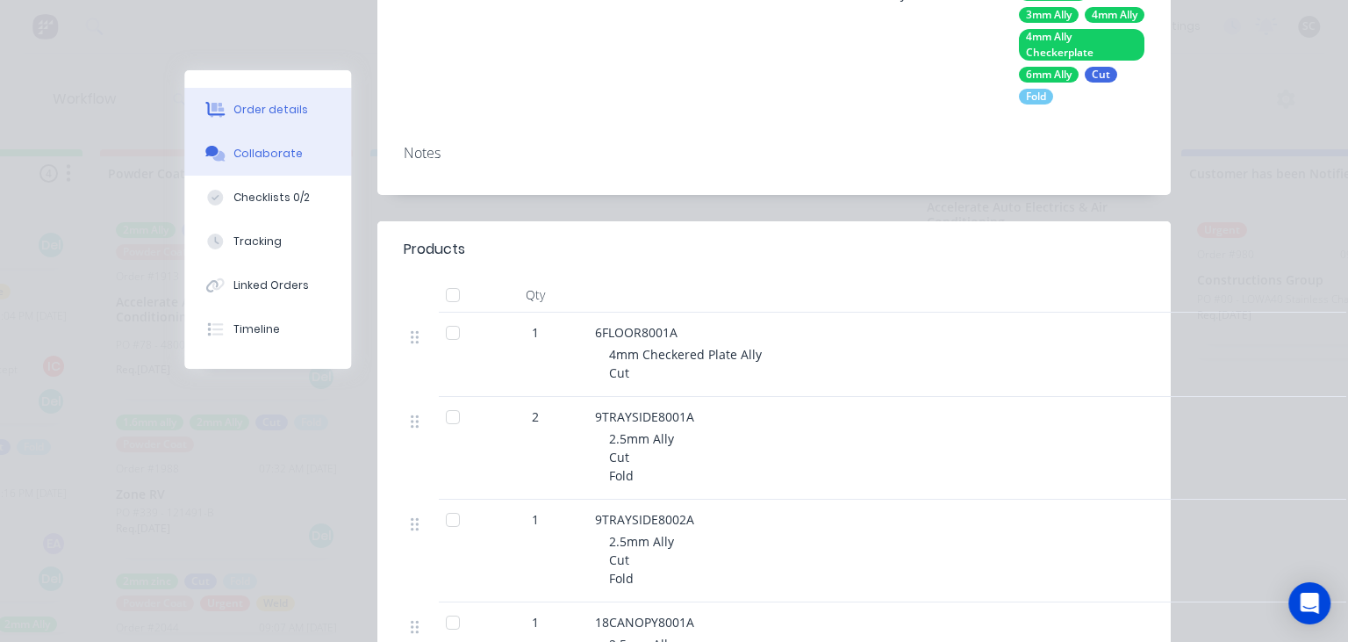
click at [276, 159] on div "Collaborate" at bounding box center [267, 154] width 69 height 16
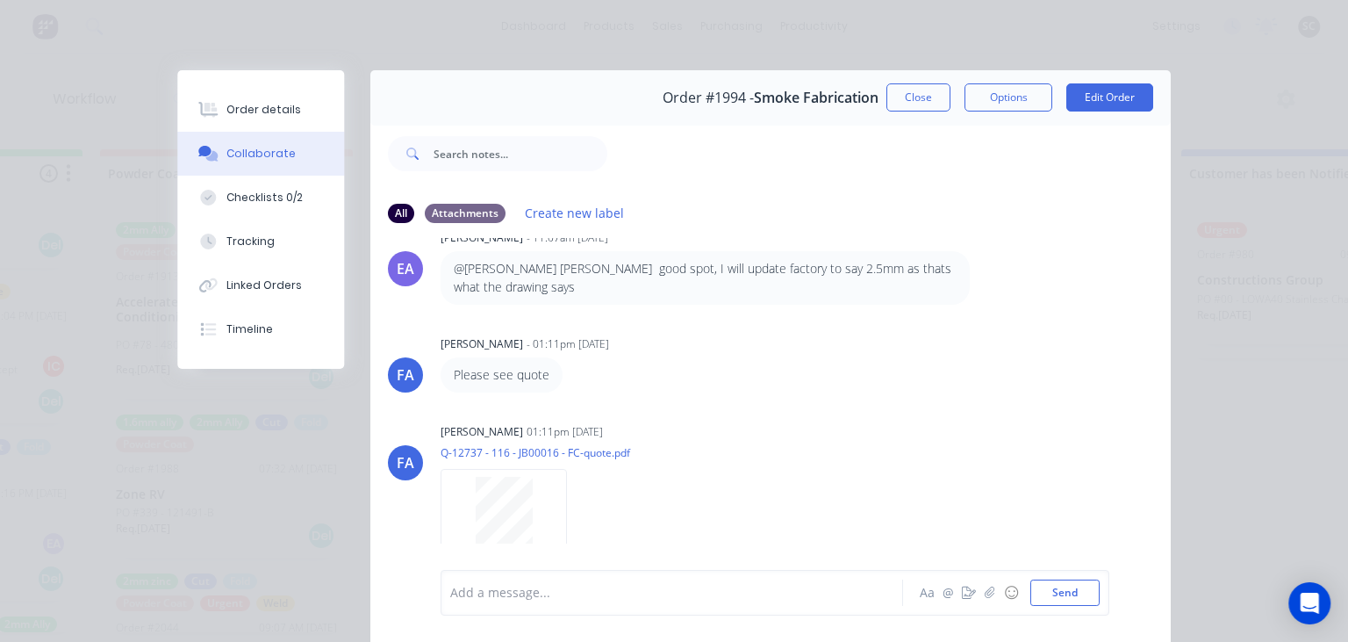
scroll to position [530, 0]
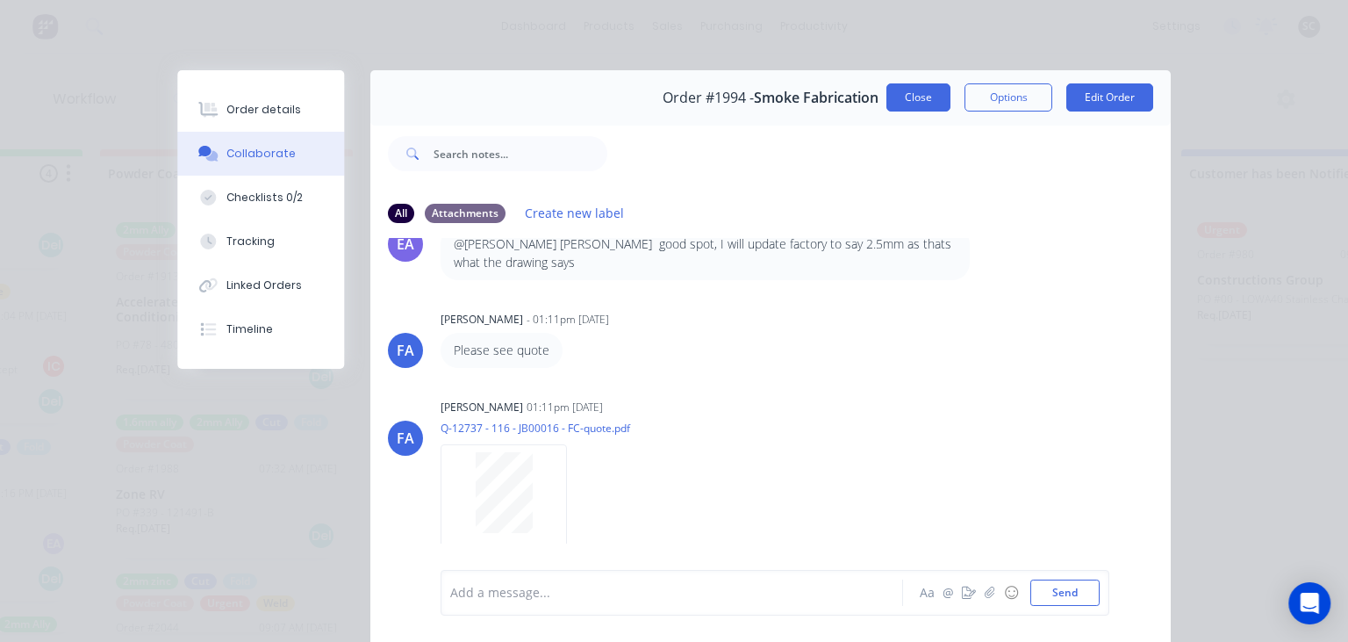
click at [917, 102] on button "Close" at bounding box center [918, 97] width 64 height 28
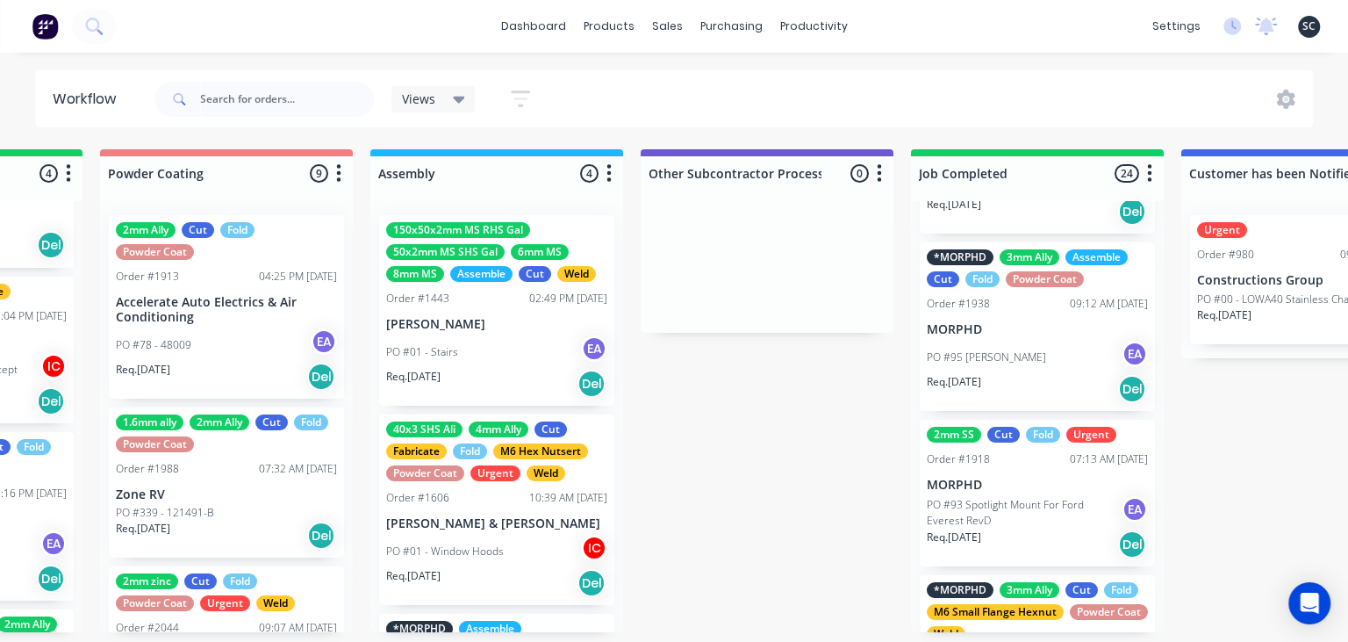
scroll to position [77, 0]
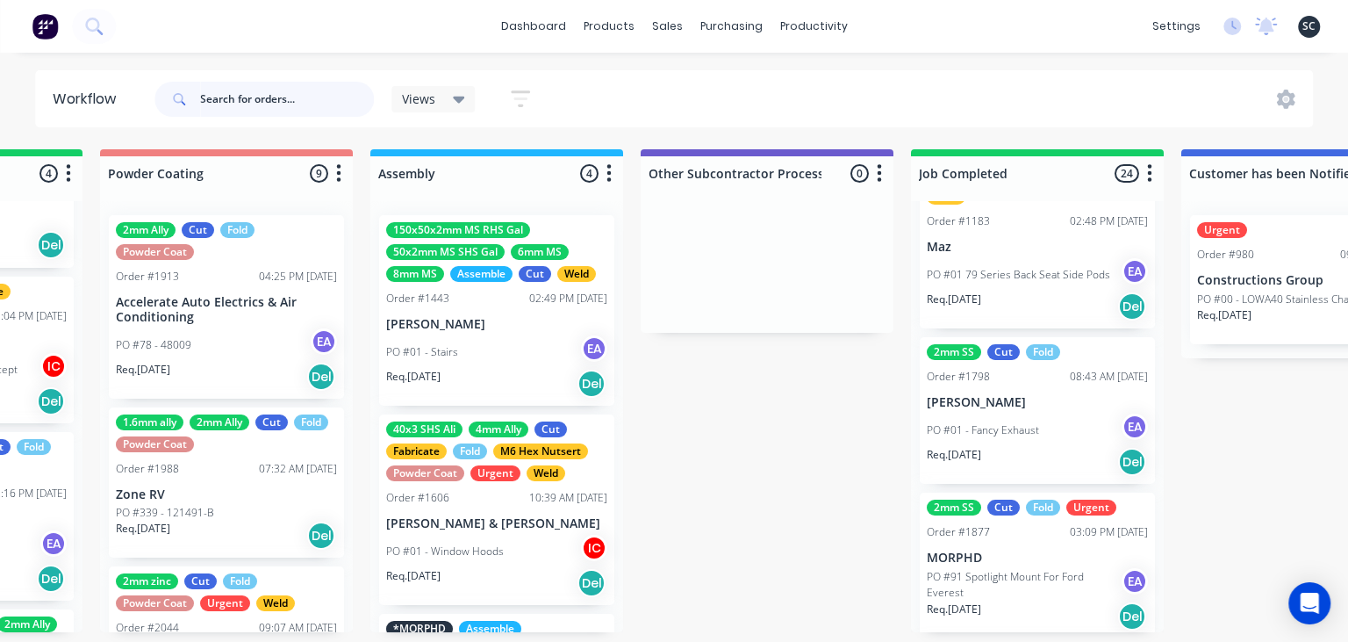
click at [283, 97] on input "text" at bounding box center [287, 99] width 174 height 35
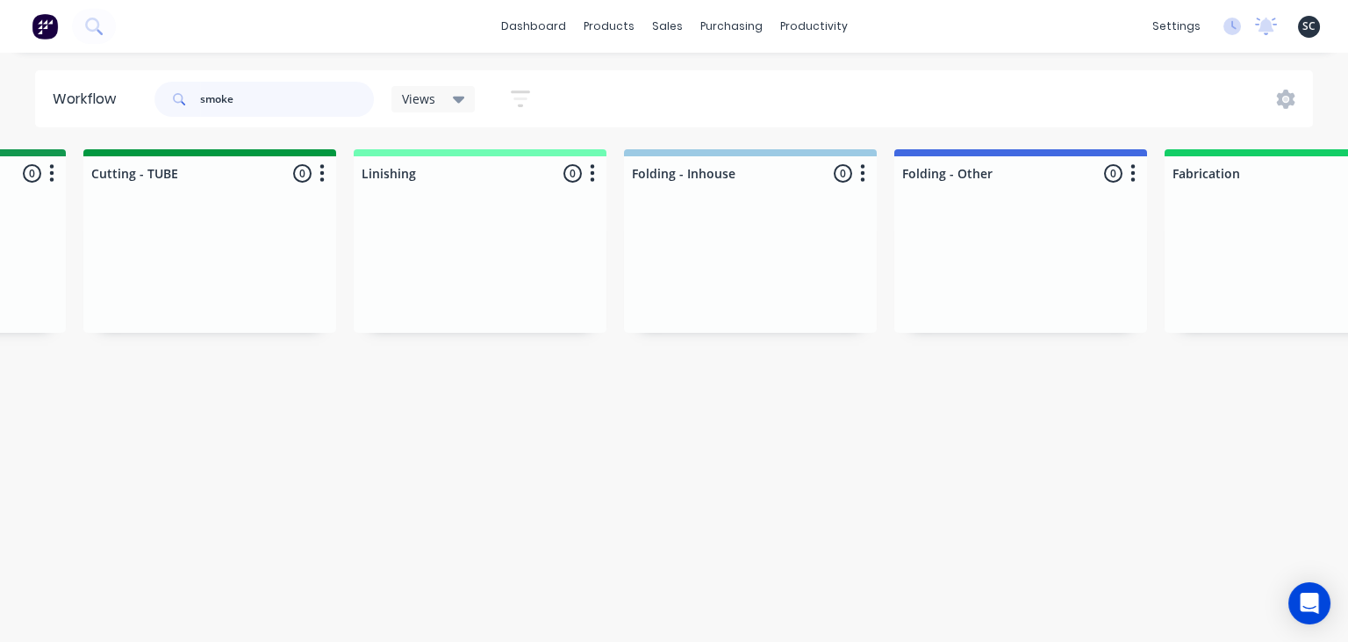
scroll to position [0, 4018]
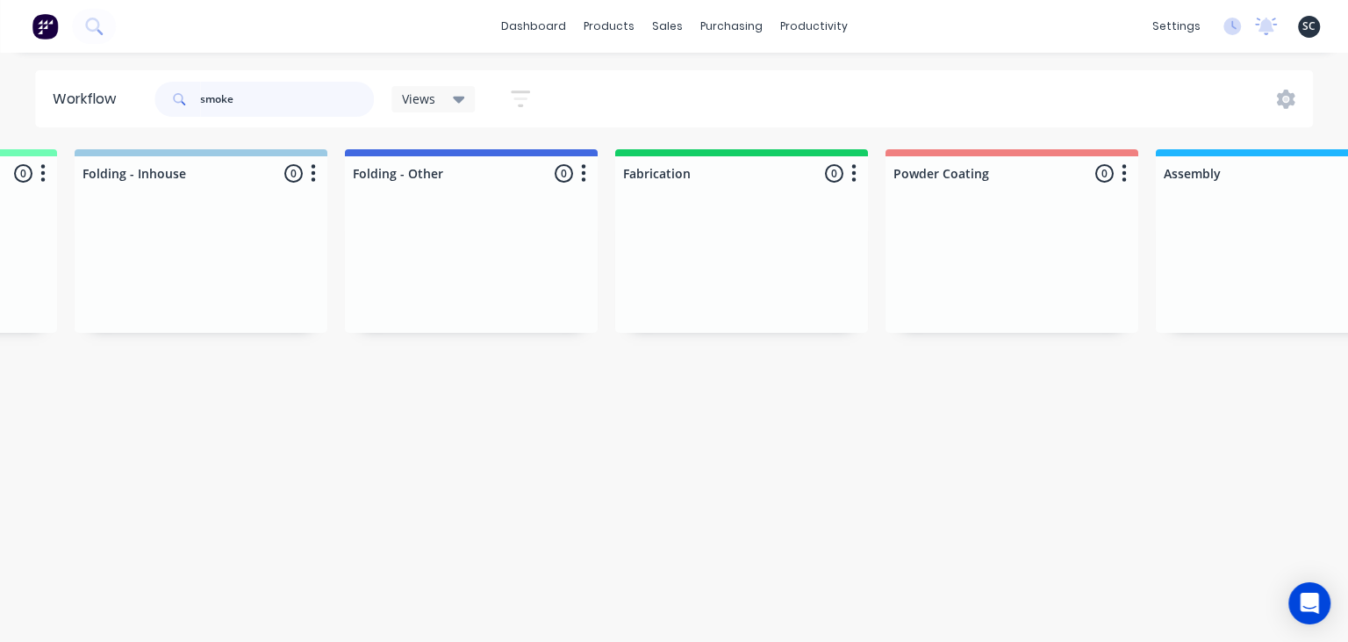
type input "smoke"
drag, startPoint x: 1019, startPoint y: 630, endPoint x: 1105, endPoint y: 630, distance: 86.0
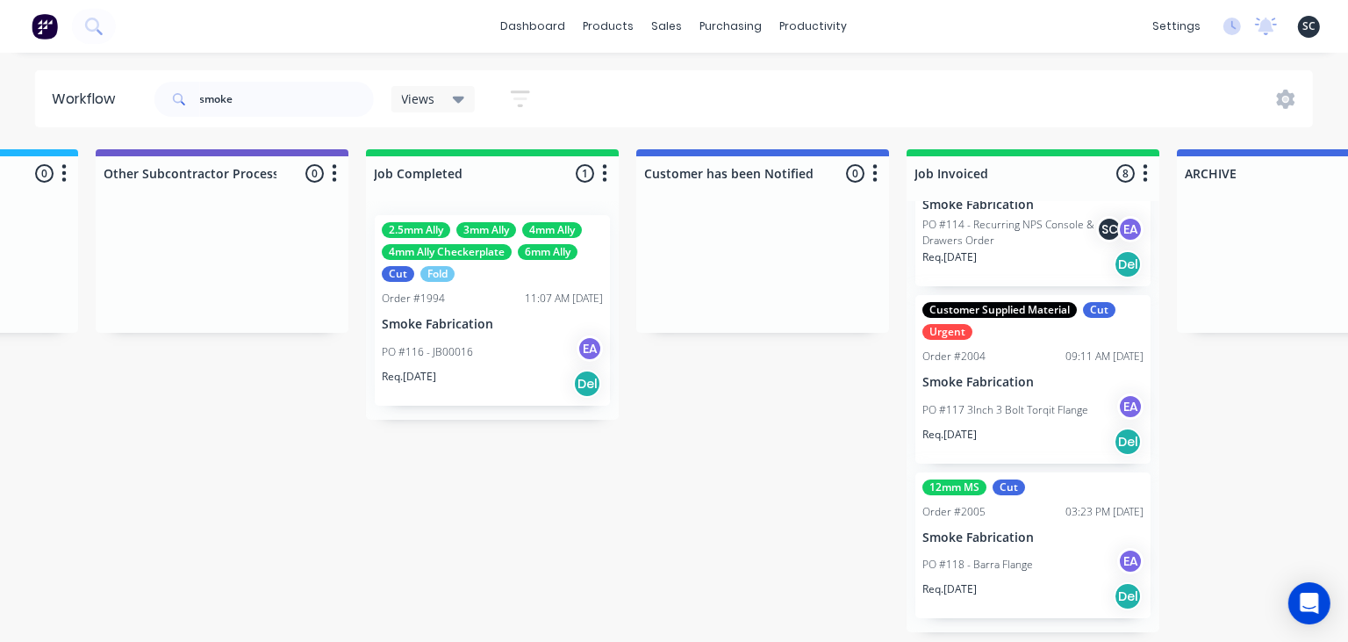
scroll to position [0, 5421]
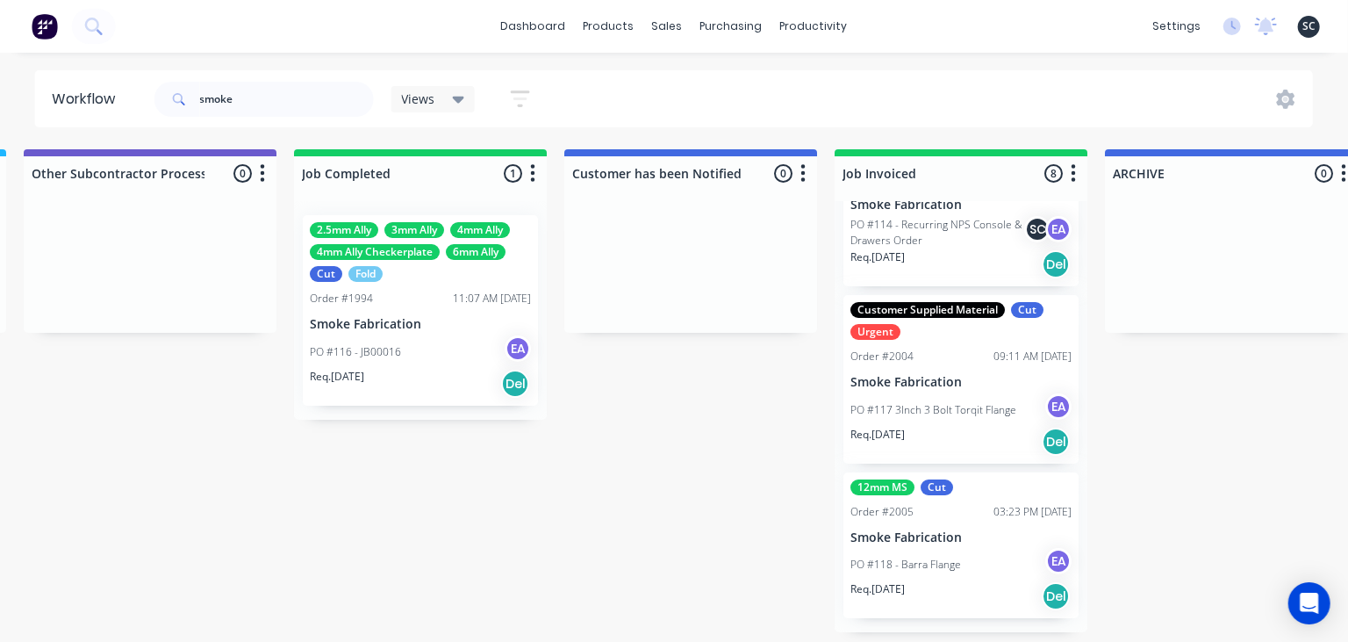
click at [986, 571] on div "PO #118 - Barra Flange EA" at bounding box center [960, 564] width 221 height 33
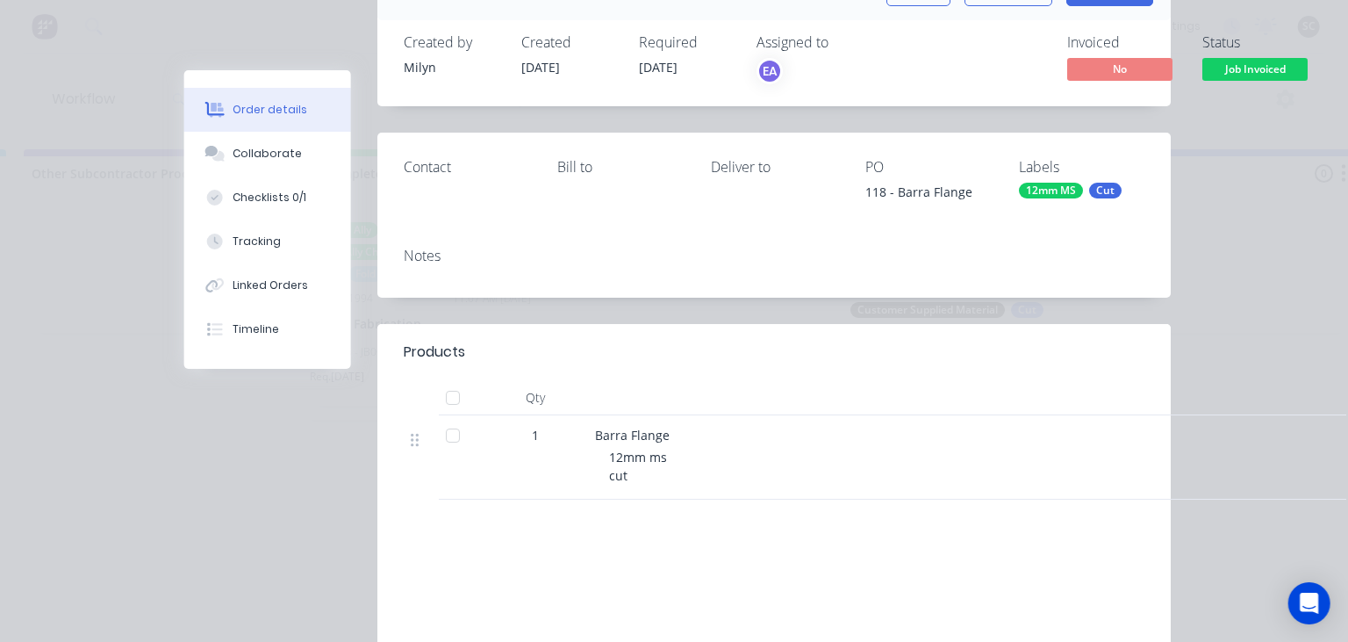
scroll to position [101, 0]
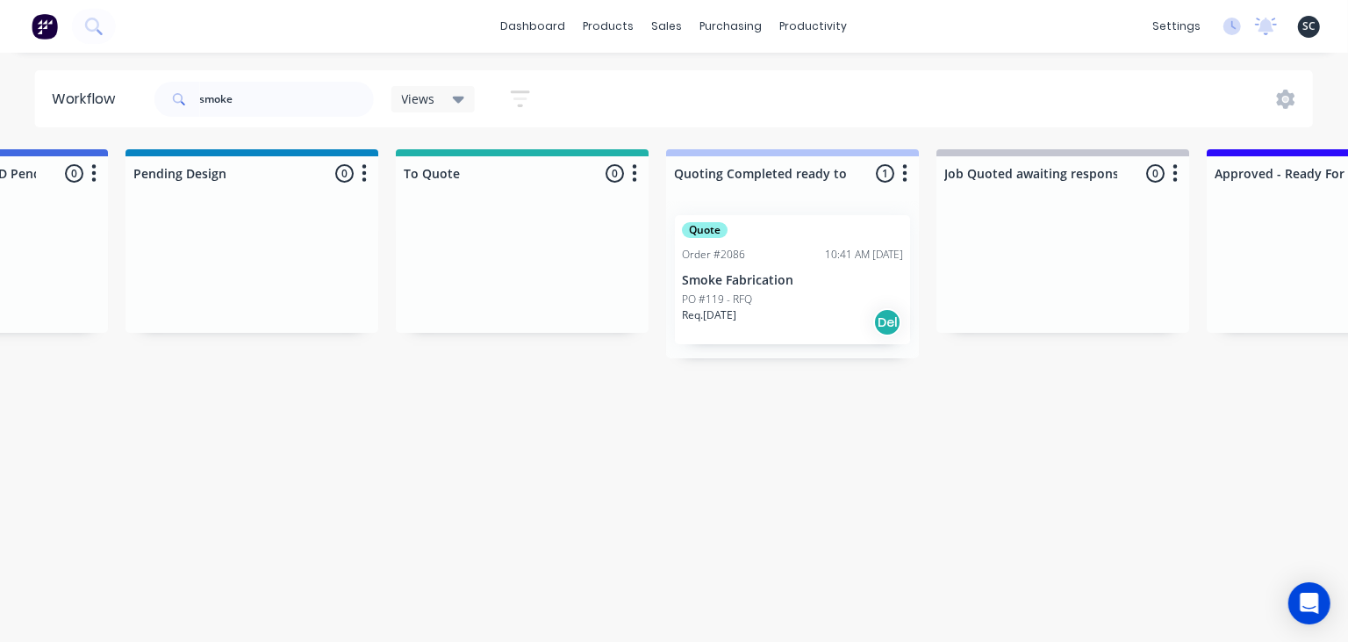
scroll to position [0, 997]
click at [759, 314] on div "Req. 25/08/25 Del" at bounding box center [788, 322] width 221 height 30
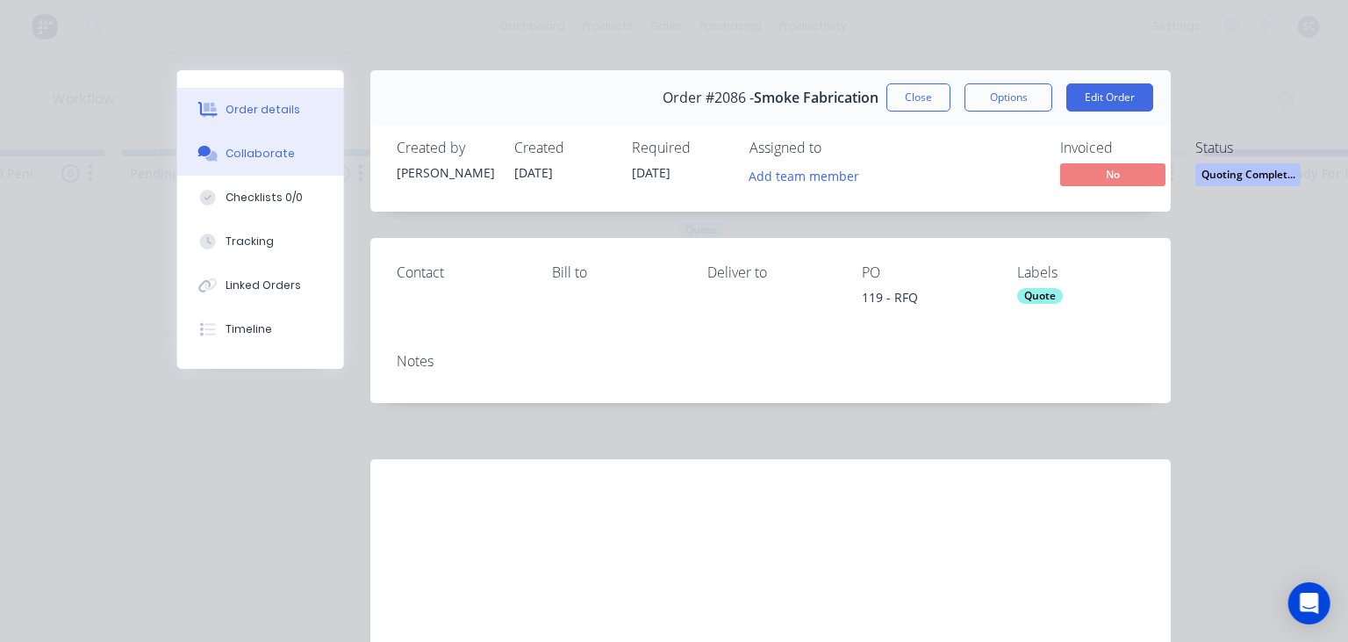
click at [260, 162] on button "Collaborate" at bounding box center [260, 154] width 167 height 44
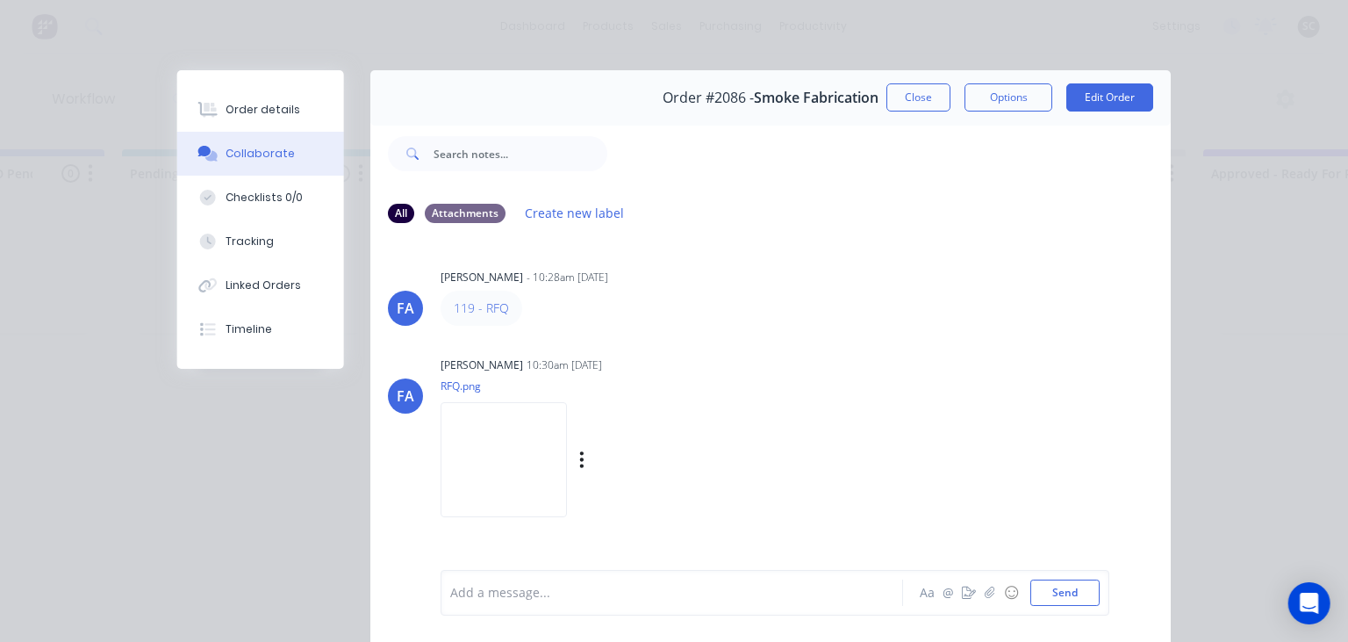
scroll to position [0, 0]
click at [803, 362] on div "Francis Adrian Candido 10:30am 11/08/25" at bounding box center [661, 365] width 441 height 16
click at [925, 97] on button "Close" at bounding box center [918, 97] width 64 height 28
click at [925, 97] on div "smoke Views Save new view None (Default) edit Greg edit Greg edit Show/Hide sta…" at bounding box center [732, 99] width 1163 height 53
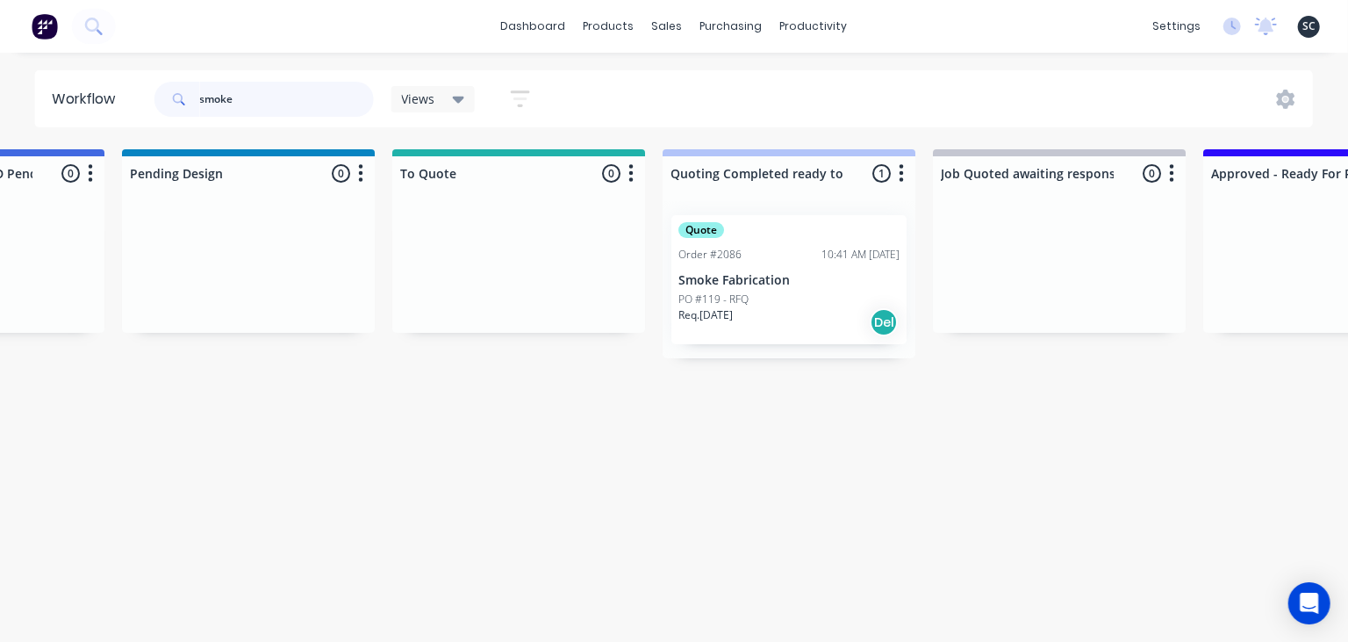
click at [200, 117] on input "smoke" at bounding box center [287, 99] width 174 height 35
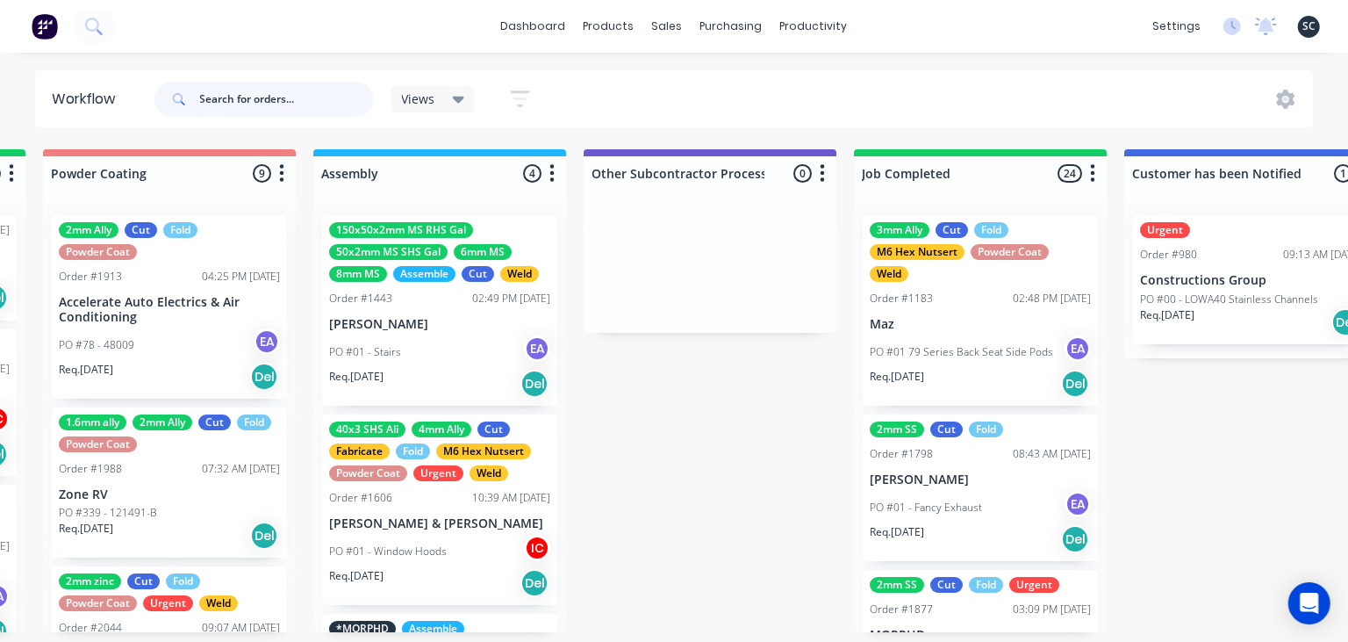
scroll to position [0, 4883]
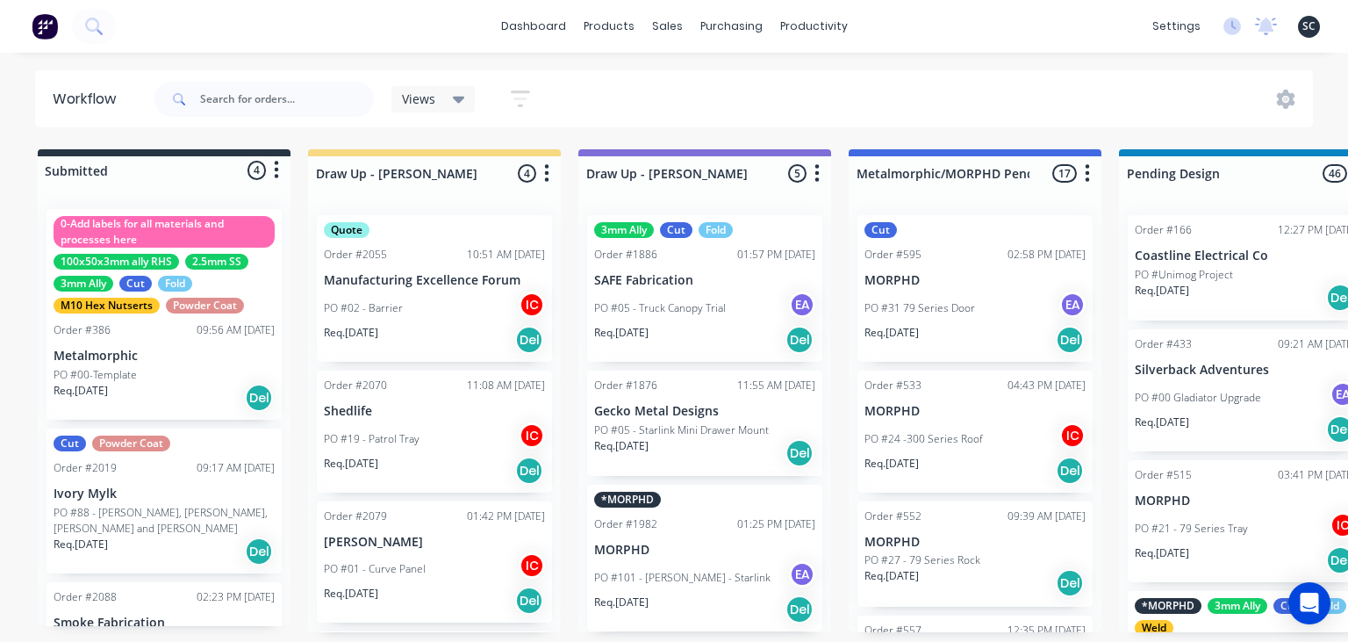
scroll to position [159, 0]
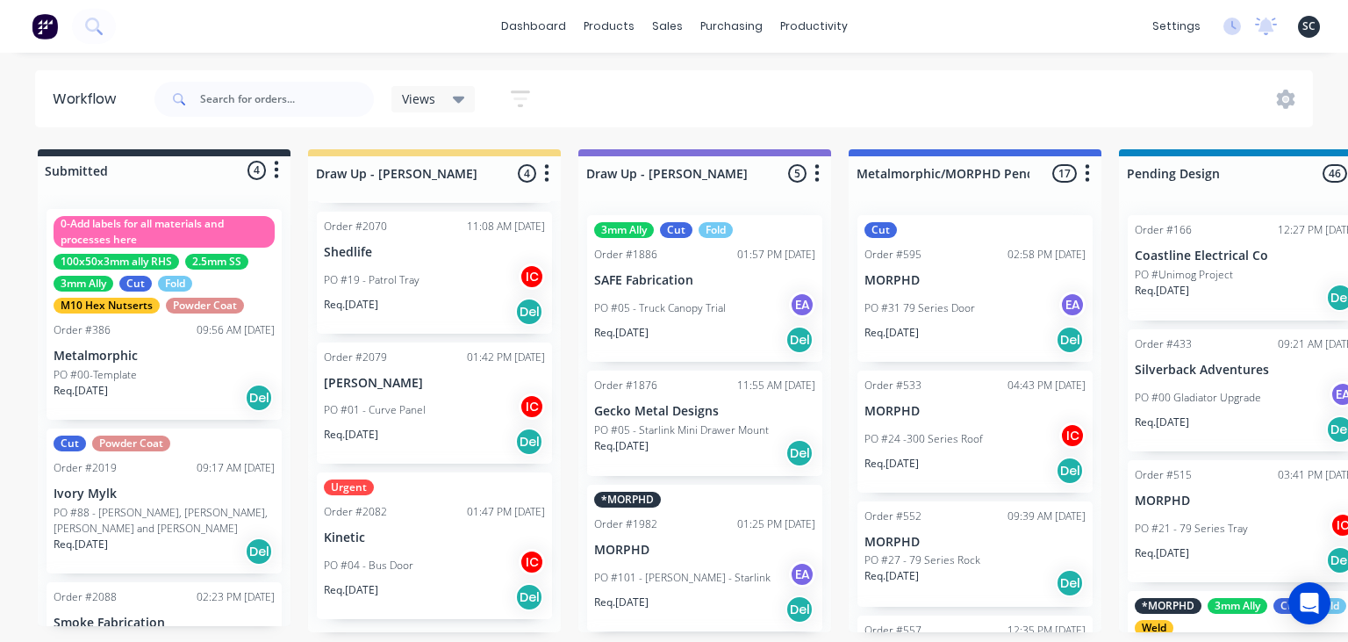
click at [988, 39] on div "dashboard products sales purchasing productivity dashboard products Product Cat…" at bounding box center [674, 26] width 1348 height 53
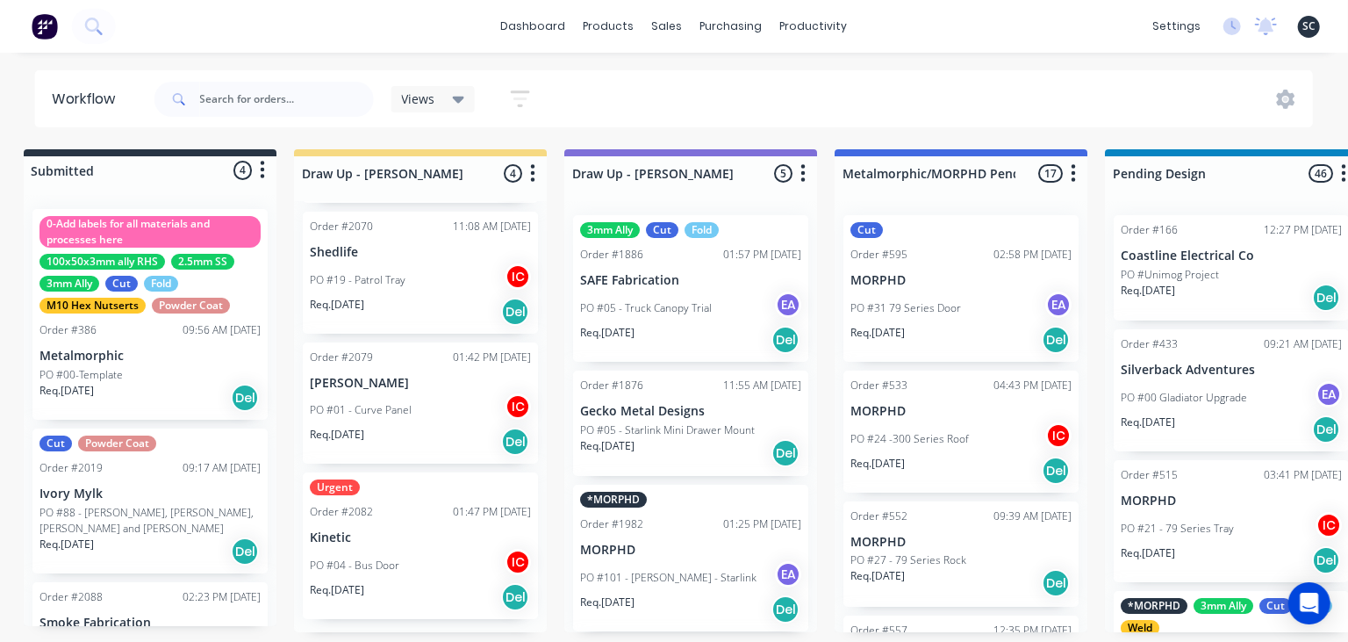
scroll to position [0, 0]
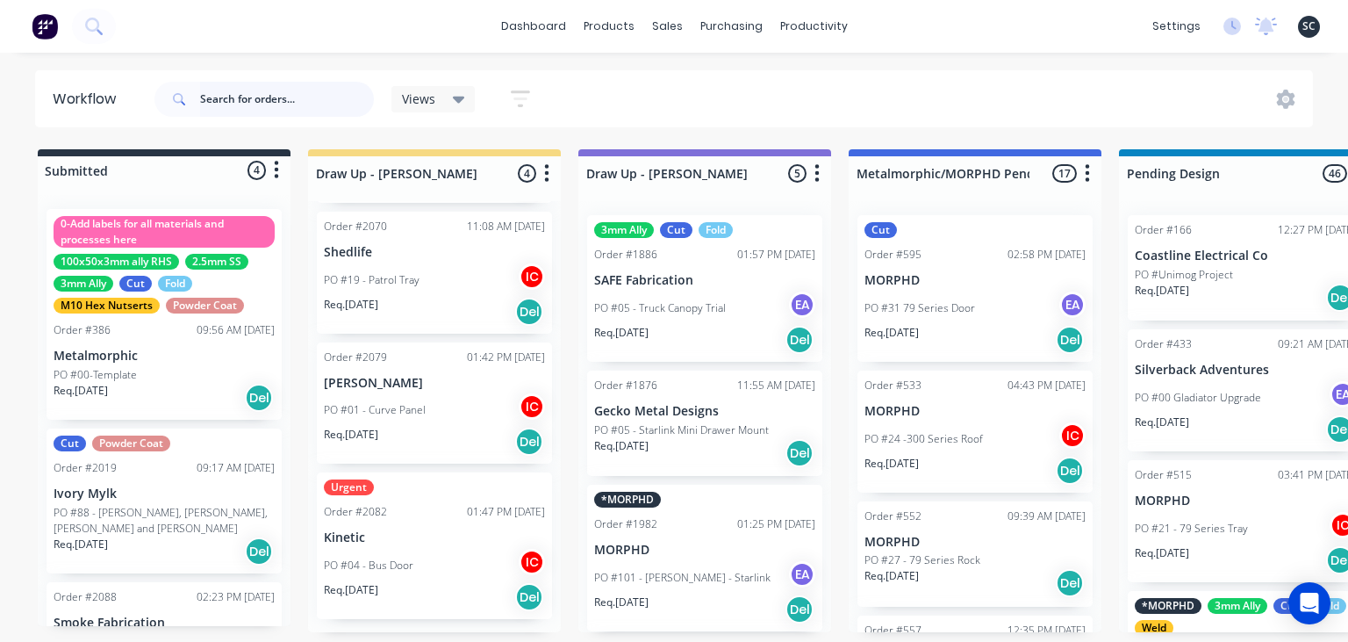
click at [237, 97] on input "text" at bounding box center [287, 99] width 174 height 35
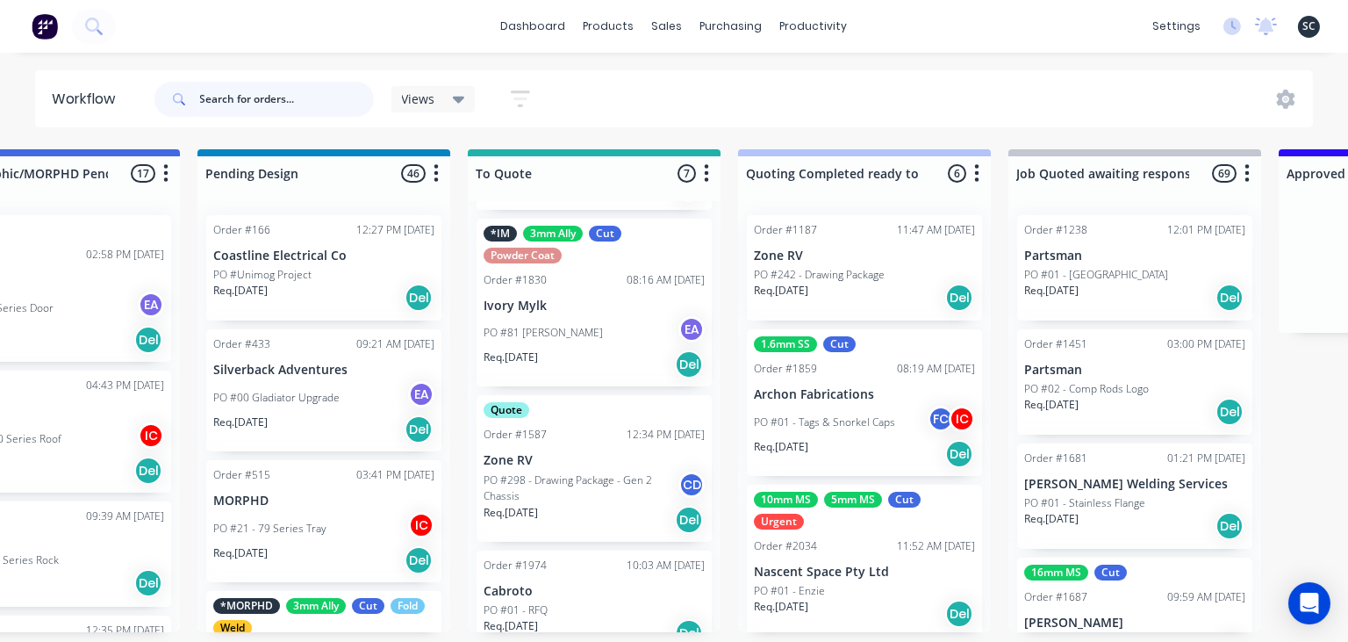
scroll to position [597, 0]
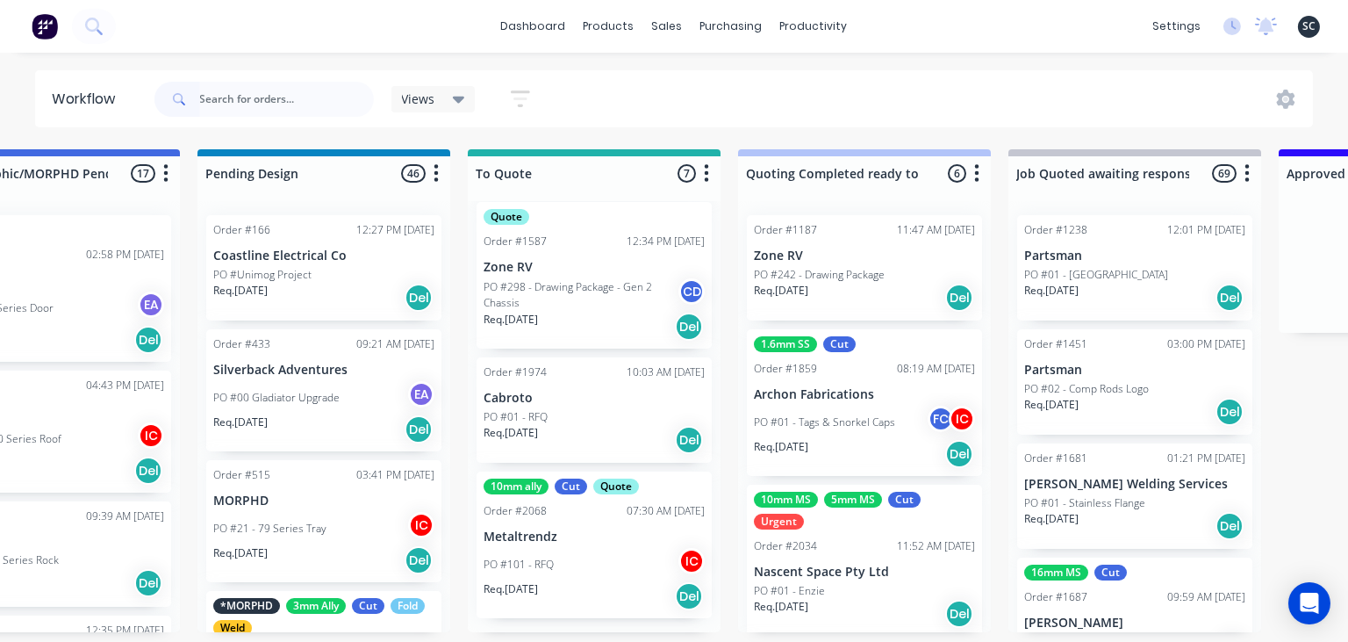
click at [814, 276] on p "PO #242 - Drawing Package" at bounding box center [819, 275] width 131 height 16
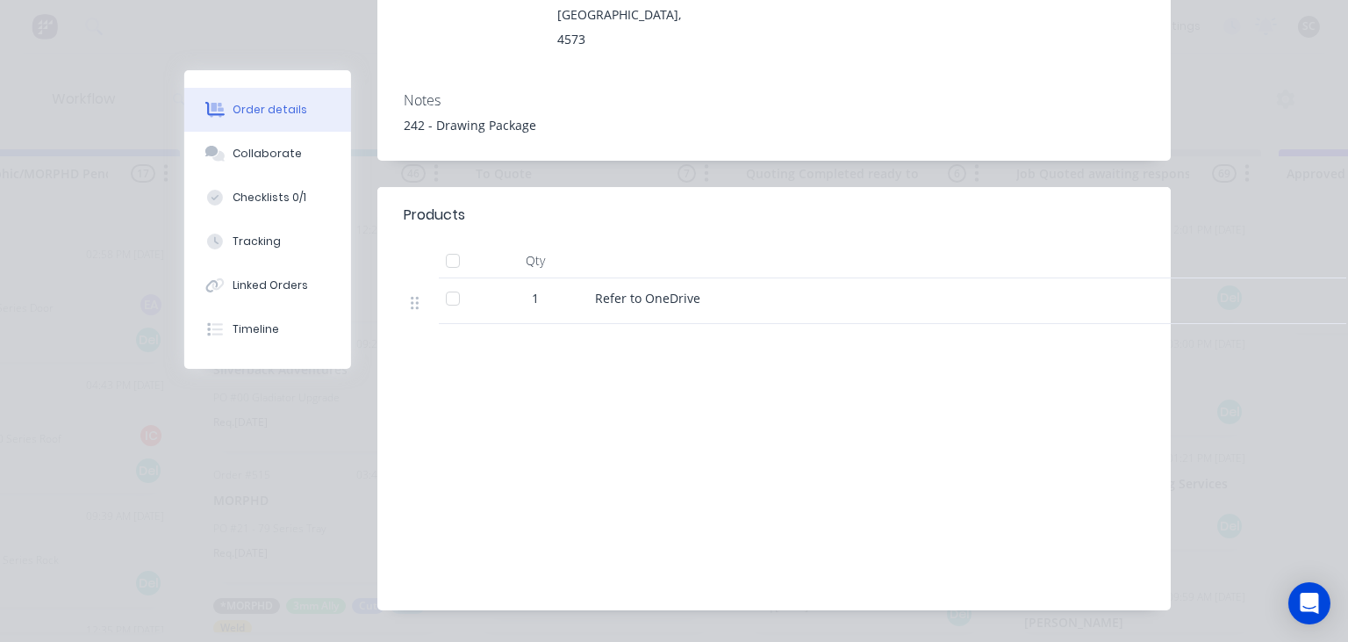
scroll to position [56, 0]
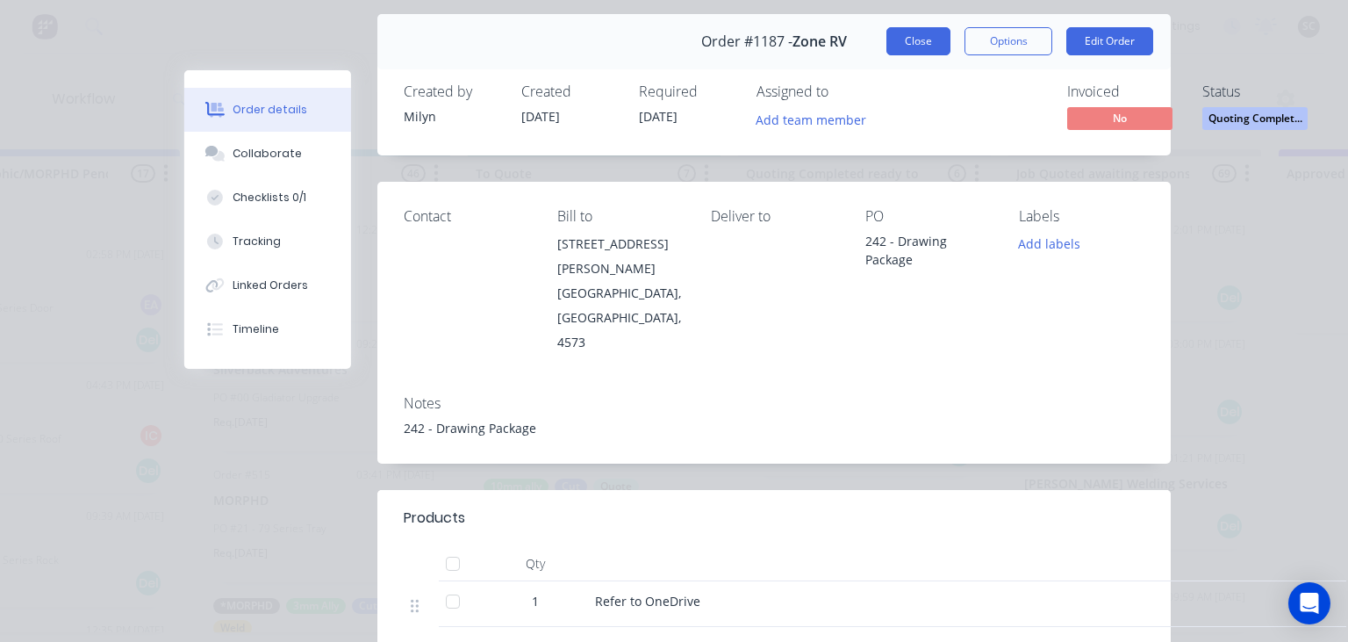
click at [919, 51] on button "Close" at bounding box center [918, 41] width 64 height 28
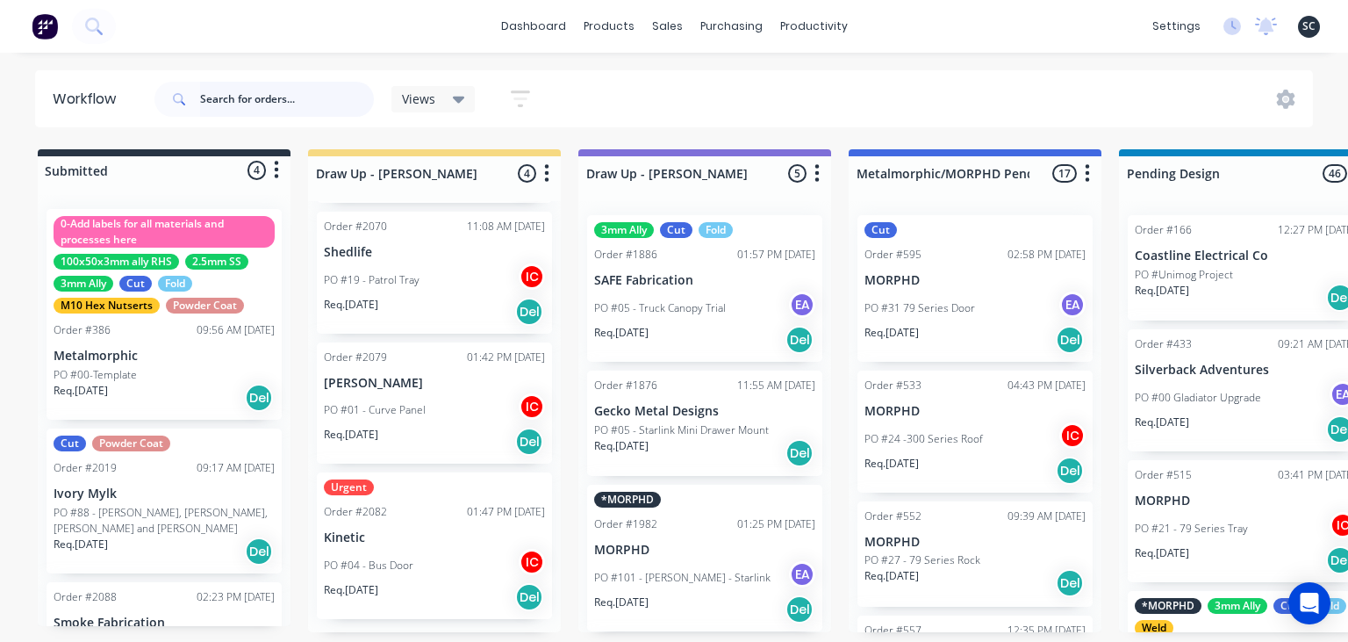
scroll to position [172, 0]
